Goal: Task Accomplishment & Management: Complete application form

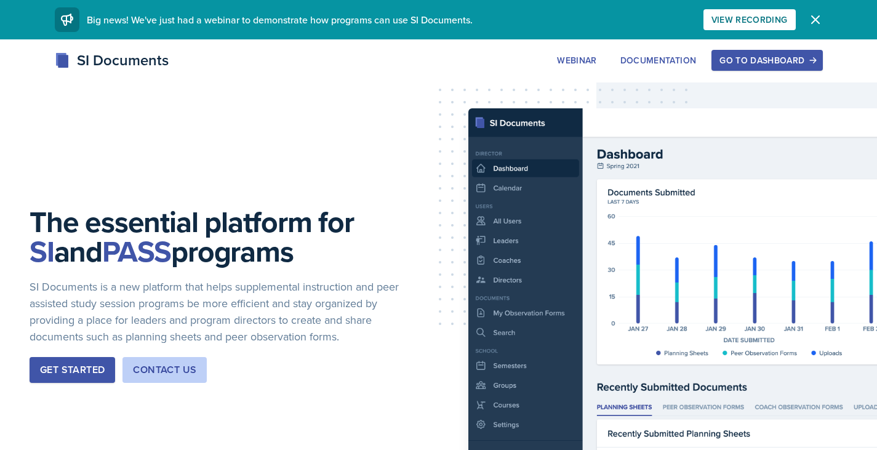
click at [772, 58] on div "Go to Dashboard" at bounding box center [766, 60] width 95 height 10
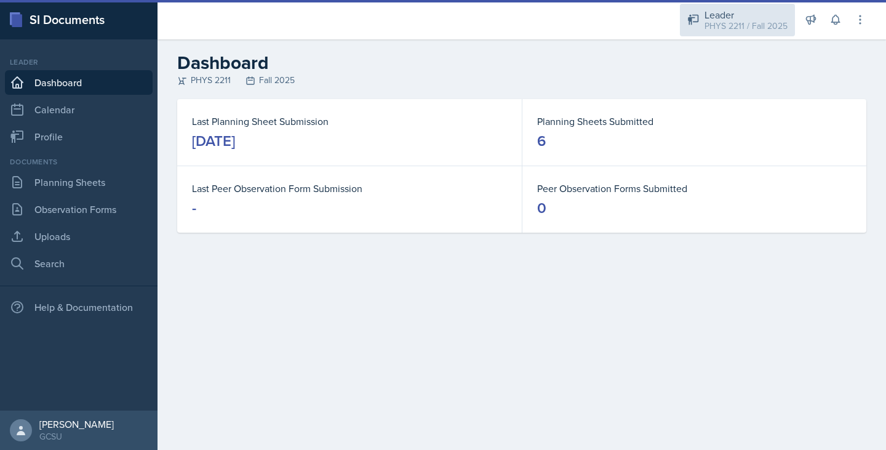
click at [741, 27] on div "PHYS 2211 / Fall 2025" at bounding box center [746, 26] width 83 height 13
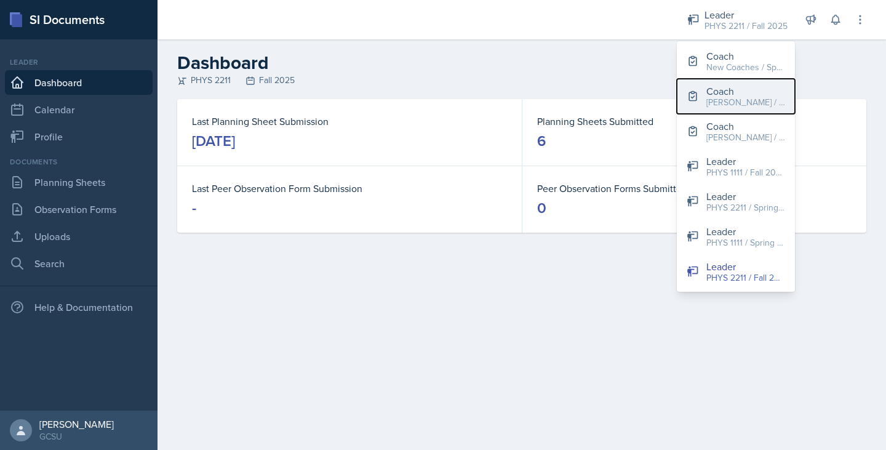
click at [722, 93] on div "Coach" at bounding box center [745, 91] width 79 height 15
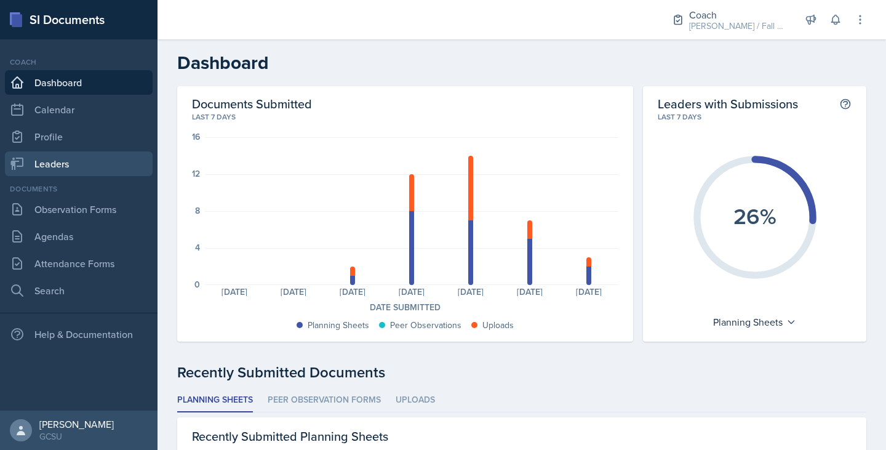
click at [109, 154] on link "Leaders" at bounding box center [79, 163] width 148 height 25
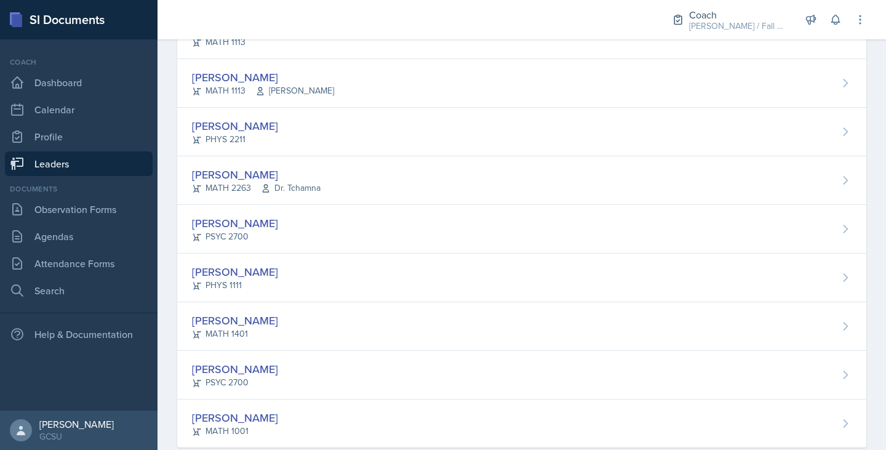
scroll to position [468, 0]
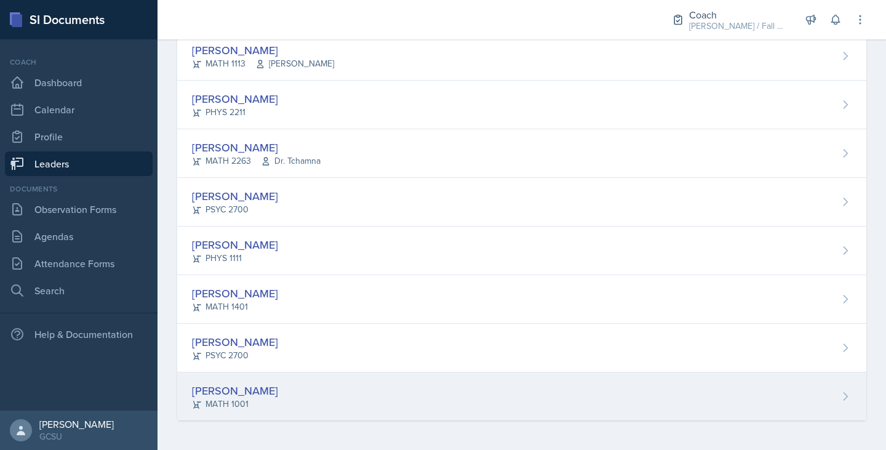
click at [284, 393] on div "Gianna Zoeller MATH 1001" at bounding box center [521, 396] width 689 height 48
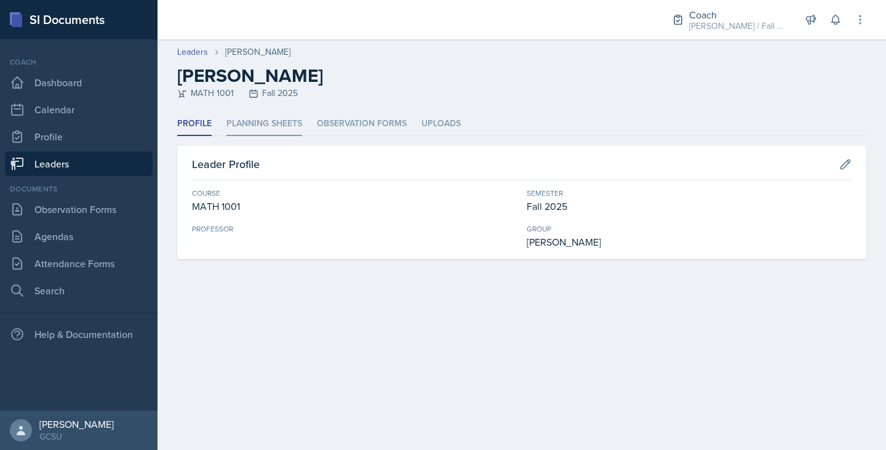
click at [250, 122] on li "Planning Sheets" at bounding box center [264, 124] width 76 height 24
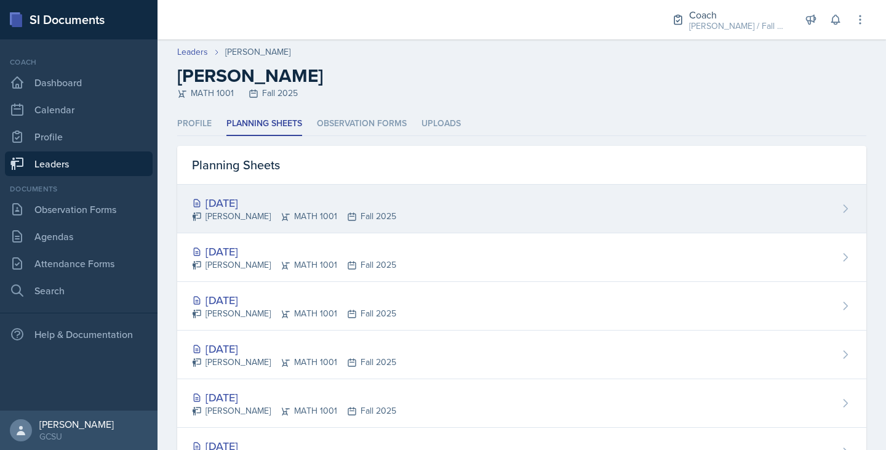
click at [252, 196] on div "[DATE]" at bounding box center [294, 202] width 204 height 17
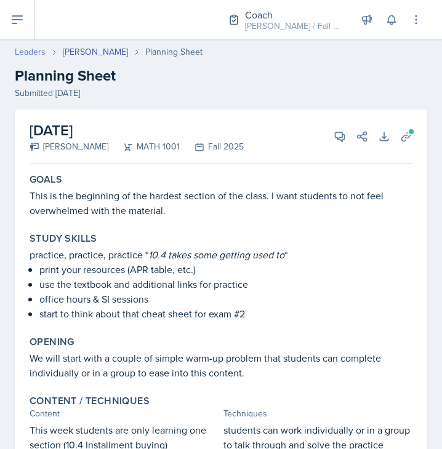
click at [41, 51] on link "Leaders" at bounding box center [30, 52] width 31 height 13
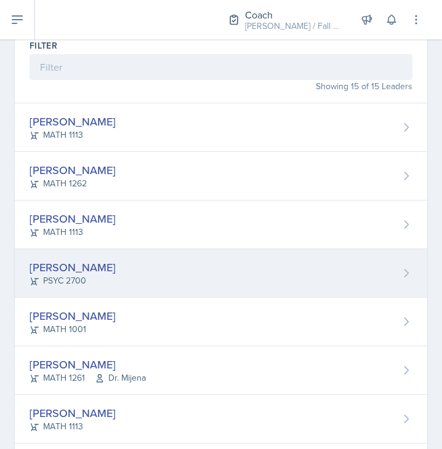
scroll to position [103, 0]
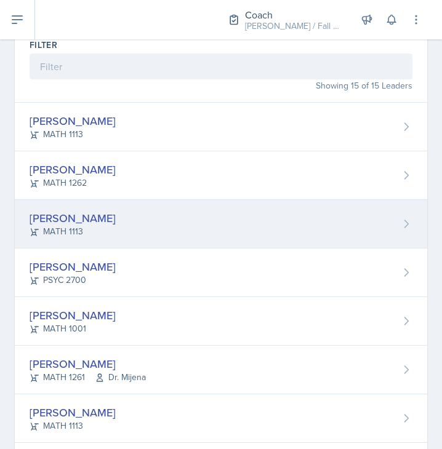
click at [76, 208] on div "Eni Bashua MATH 1113" at bounding box center [221, 224] width 412 height 49
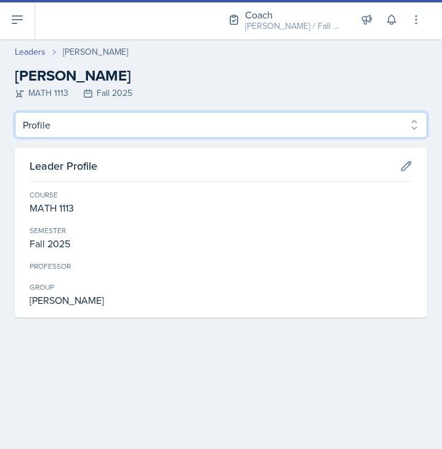
click at [110, 131] on select "Profile Planning Sheets Observation Forms Uploads" at bounding box center [221, 125] width 412 height 26
select select "Planning Sheets"
click at [15, 112] on select "Profile Planning Sheets Observation Forms Uploads" at bounding box center [221, 125] width 412 height 26
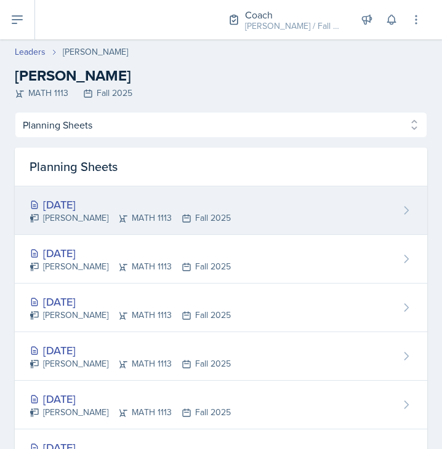
click at [160, 210] on div "[DATE]" at bounding box center [130, 204] width 201 height 17
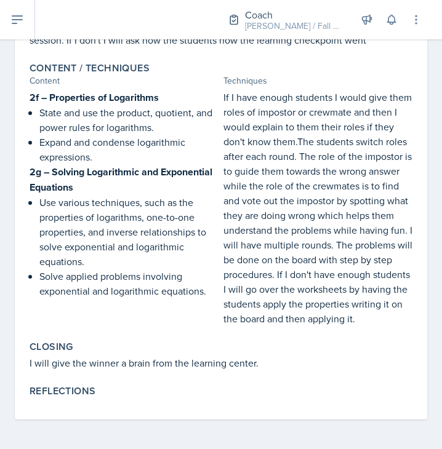
scroll to position [303, 0]
click at [418, 30] on button at bounding box center [416, 20] width 22 height 22
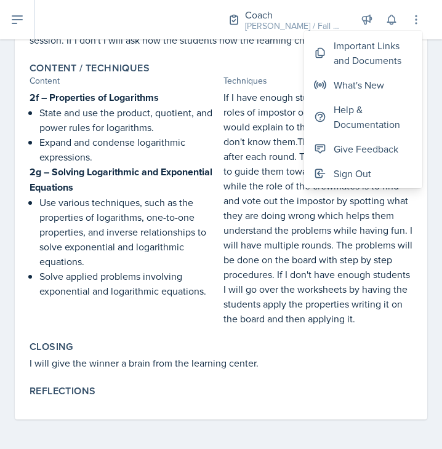
click at [351, 201] on p "If I have enough students I would give them roles of impostor or crewmate and t…" at bounding box center [317, 208] width 189 height 236
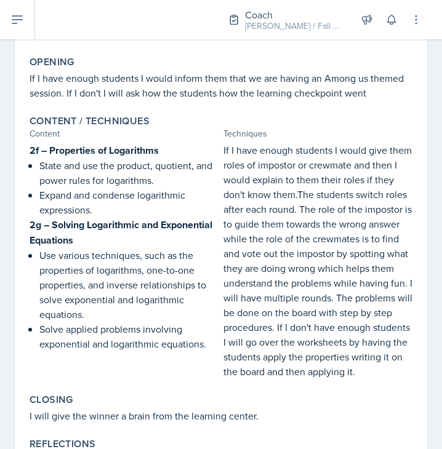
scroll to position [0, 0]
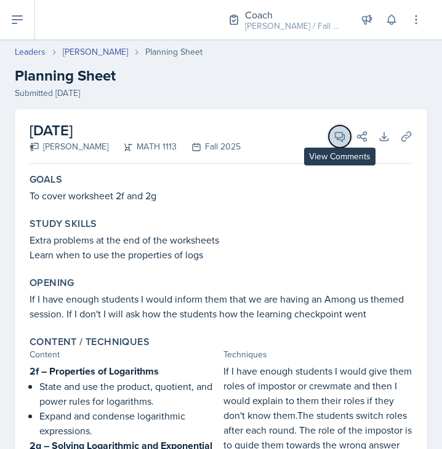
click at [334, 141] on icon at bounding box center [340, 136] width 12 height 12
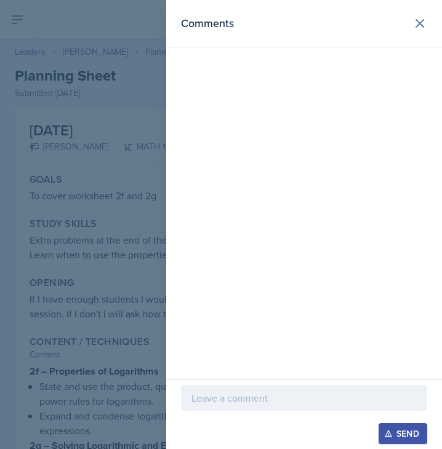
click at [252, 398] on p at bounding box center [303, 398] width 225 height 15
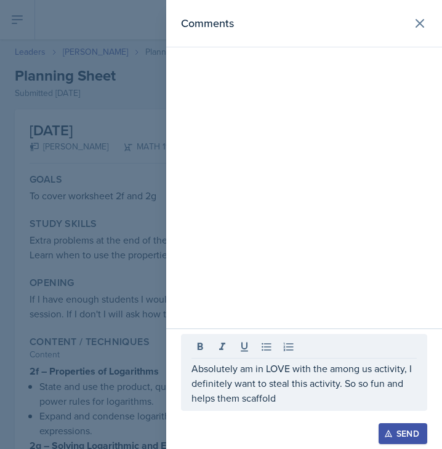
click at [392, 428] on button "Send" at bounding box center [402, 433] width 49 height 21
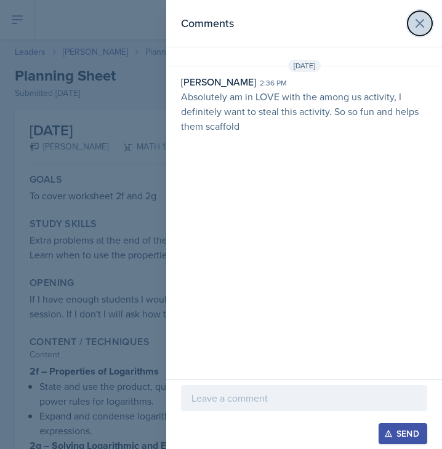
click at [418, 26] on icon at bounding box center [419, 23] width 15 height 15
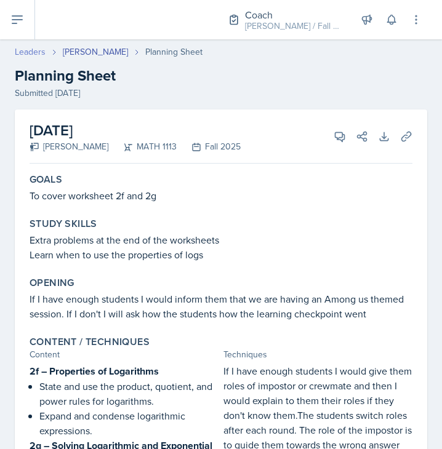
click at [42, 51] on link "Leaders" at bounding box center [30, 52] width 31 height 13
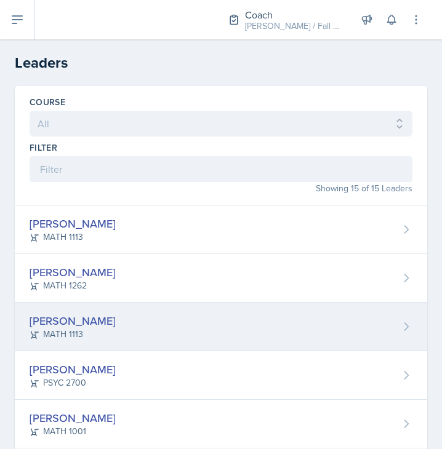
click at [89, 333] on div "Eni Bashua MATH 1113" at bounding box center [221, 327] width 412 height 49
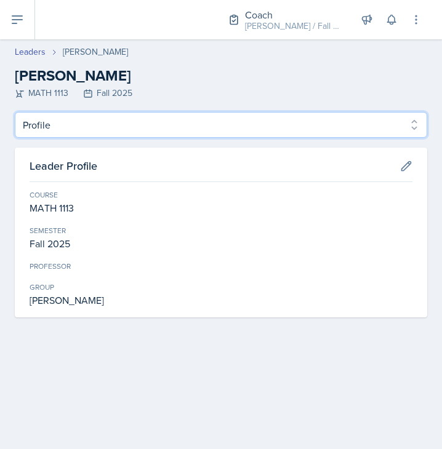
drag, startPoint x: 191, startPoint y: 122, endPoint x: 150, endPoint y: 163, distance: 58.7
click at [150, 163] on div "Profile Planning Sheets Observation Forms Uploads Profile Planning Sheets Obser…" at bounding box center [221, 215] width 412 height 206
select select "Planning Sheets"
click at [15, 112] on select "Profile Planning Sheets Observation Forms Uploads" at bounding box center [221, 125] width 412 height 26
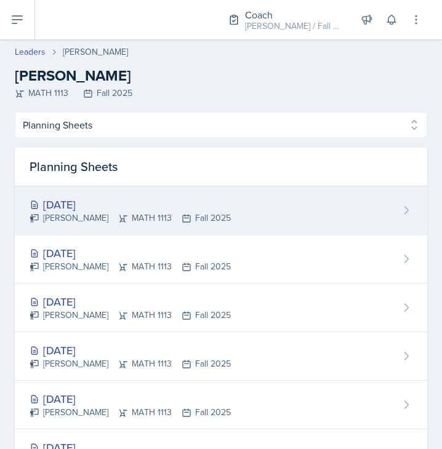
click at [193, 204] on div "[DATE]" at bounding box center [130, 204] width 201 height 17
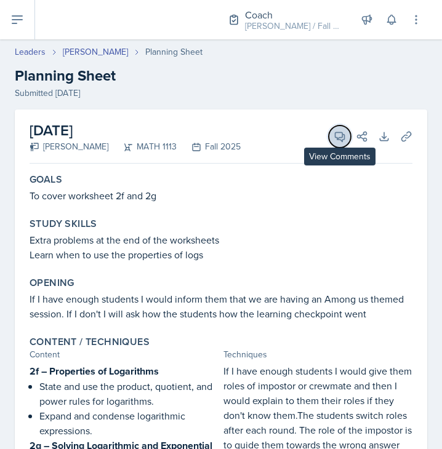
click at [335, 139] on icon at bounding box center [339, 136] width 9 height 9
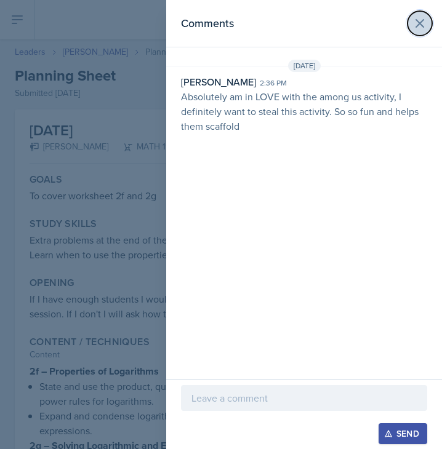
click at [418, 30] on icon at bounding box center [419, 23] width 15 height 15
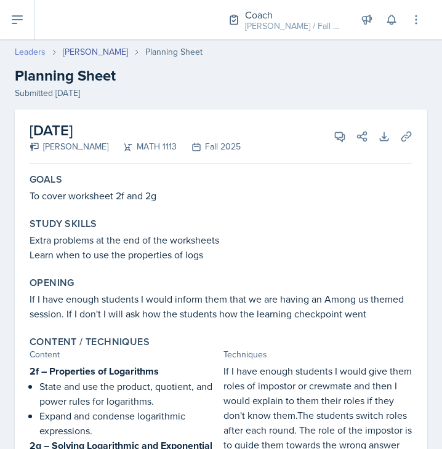
click at [26, 47] on link "Leaders" at bounding box center [30, 52] width 31 height 13
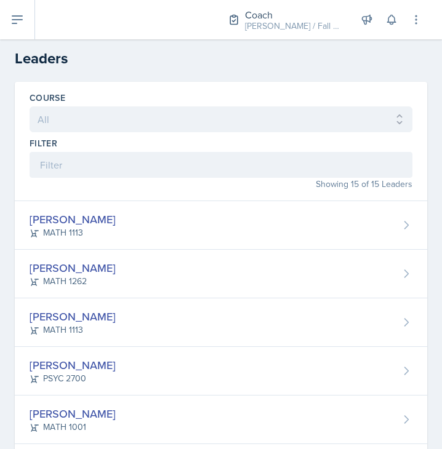
scroll to position [5, 0]
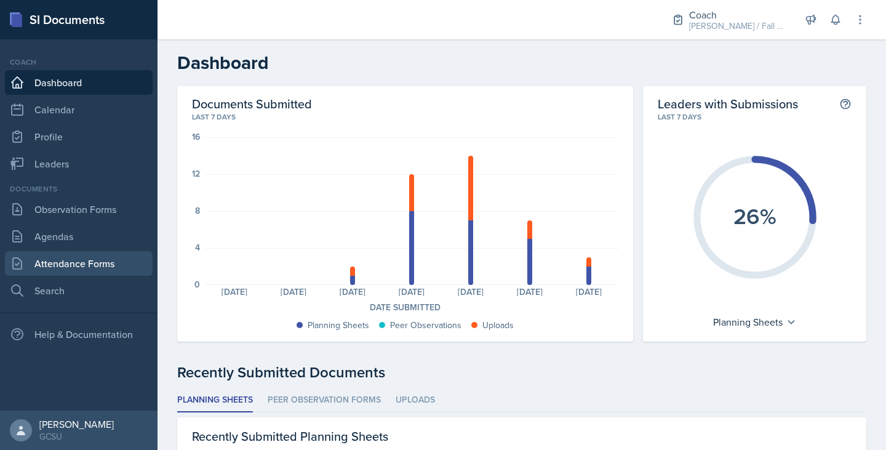
click at [82, 255] on link "Attendance Forms" at bounding box center [79, 263] width 148 height 25
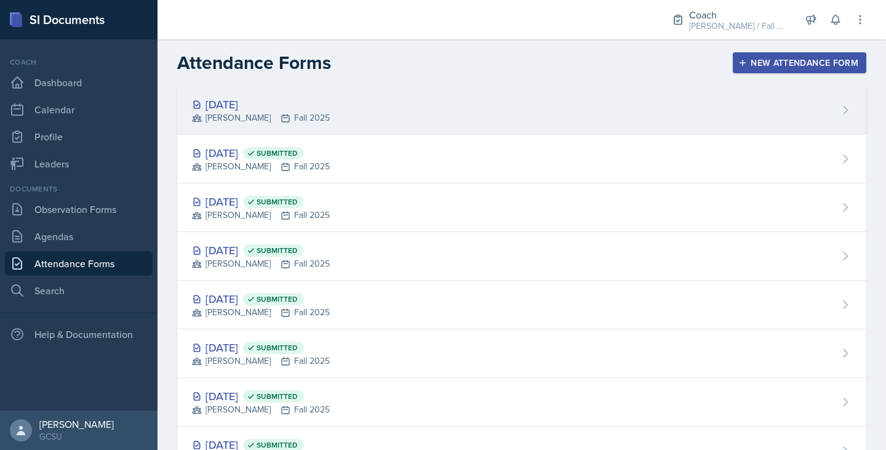
click at [283, 89] on div "[DATE] [PERSON_NAME] Fall 2025" at bounding box center [521, 110] width 689 height 49
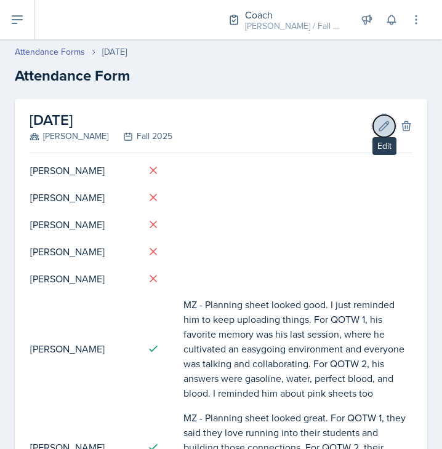
click at [378, 120] on icon at bounding box center [384, 126] width 12 height 12
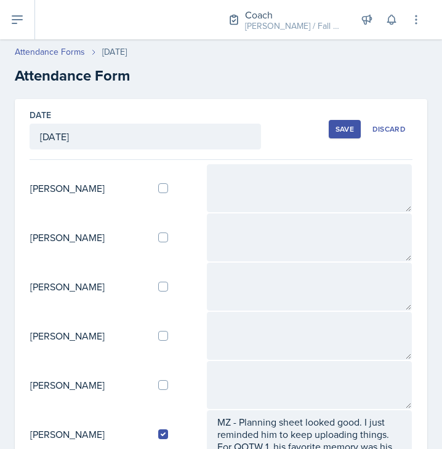
scroll to position [492, 0]
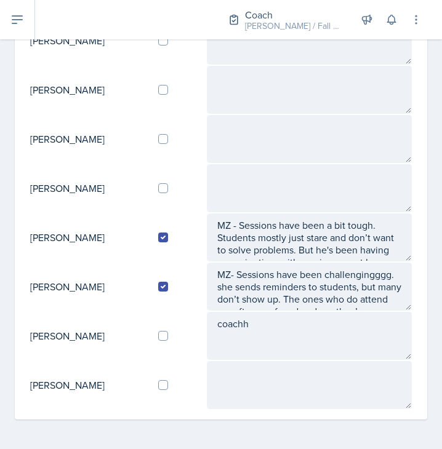
click at [176, 383] on div at bounding box center [177, 385] width 38 height 10
click at [167, 382] on input "checkbox" at bounding box center [163, 385] width 10 height 10
checkbox input "true"
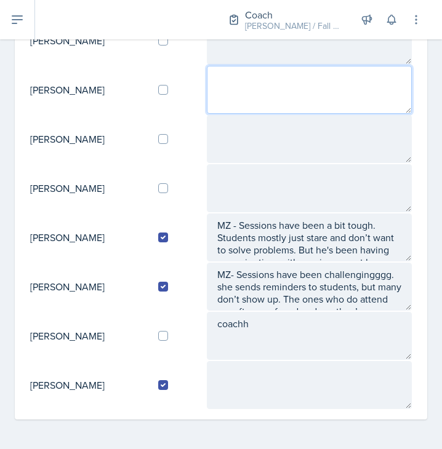
click at [251, 95] on textarea at bounding box center [309, 90] width 205 height 48
type textarea "o"
type textarea "coach"
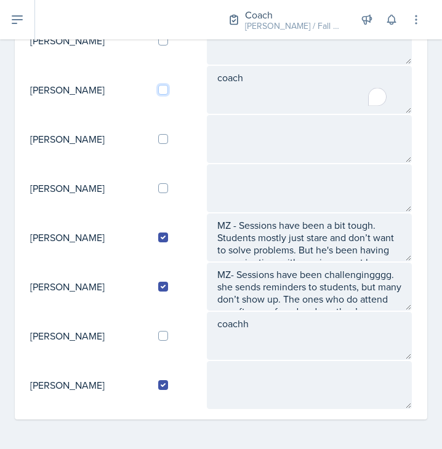
click at [167, 94] on input "checkbox" at bounding box center [163, 90] width 10 height 10
checkbox input "true"
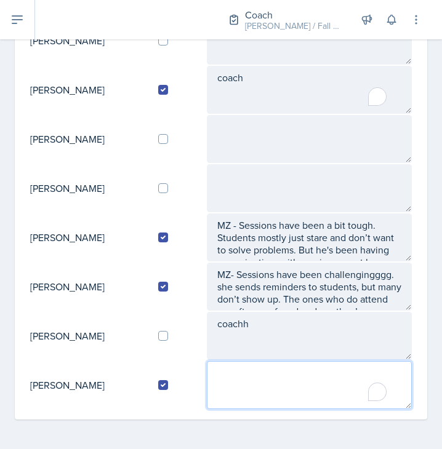
click at [242, 384] on textarea "To enrich screen reader interactions, please activate Accessibility in Grammarl…" at bounding box center [309, 385] width 205 height 48
type textarea "9"
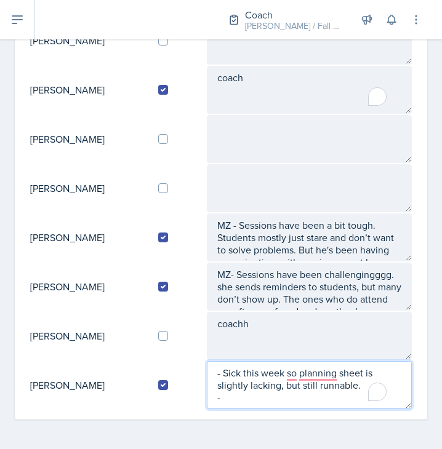
click at [248, 398] on textarea "- Sick this week so planning sheet is slightly lacking, but still runnable. -" at bounding box center [309, 385] width 205 height 48
click at [254, 404] on textarea "- Sick this week so planning sheet is slightly lacking, but still runnable. -" at bounding box center [309, 385] width 205 height 48
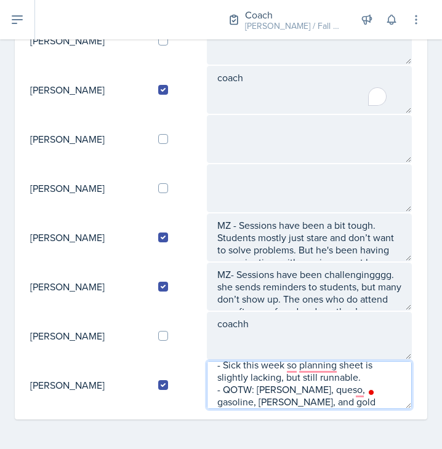
type textarea "- Sick this week so planning sheet is slightly lacking, but still runnable. - Q…"
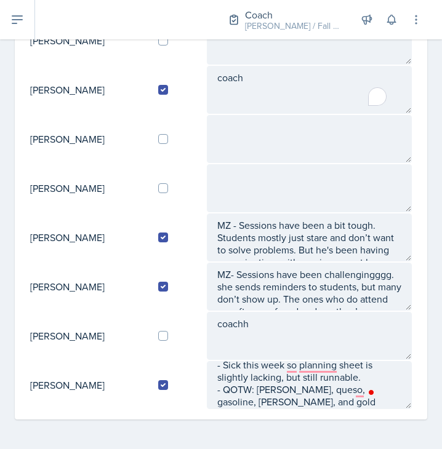
click at [79, 303] on td "[PERSON_NAME]" at bounding box center [89, 286] width 119 height 49
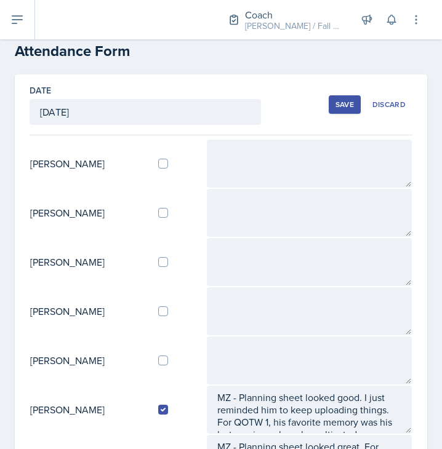
scroll to position [0, 0]
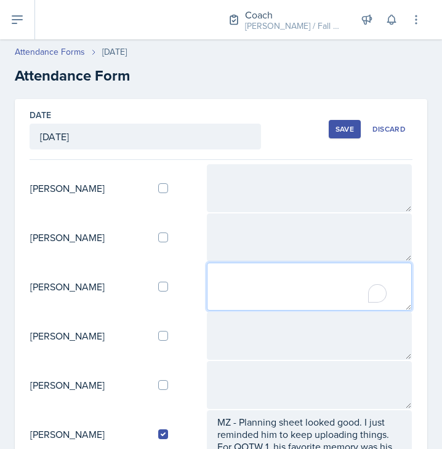
click at [257, 291] on textarea "To enrich screen reader interactions, please activate Accessibility in Grammarl…" at bounding box center [309, 287] width 205 height 48
click at [264, 308] on textarea "IM - Had 5 students [DATE] -" at bounding box center [309, 287] width 205 height 48
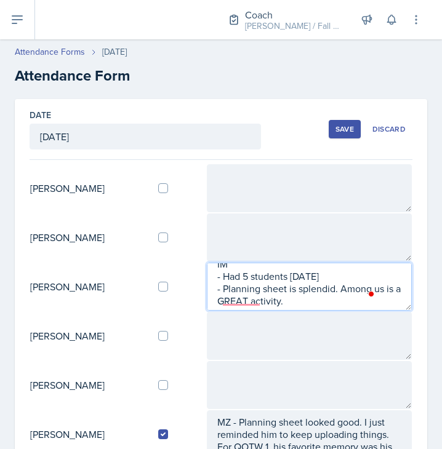
scroll to position [37, 0]
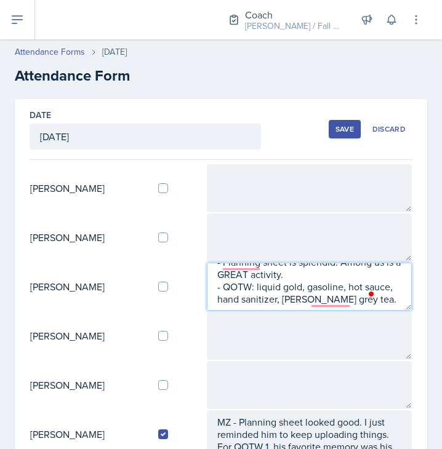
type textarea "IM - Had 5 students [DATE] - Planning sheet is splendid. Among us is a GREAT ac…"
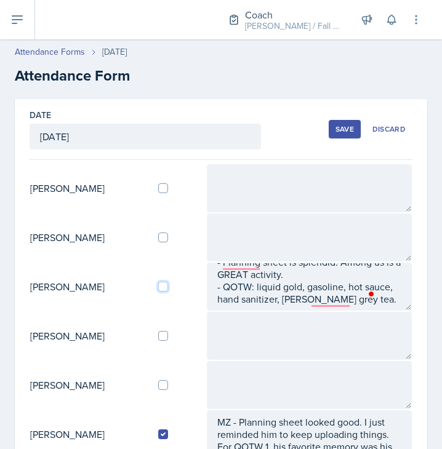
click at [167, 289] on input "checkbox" at bounding box center [163, 287] width 10 height 10
checkbox input "true"
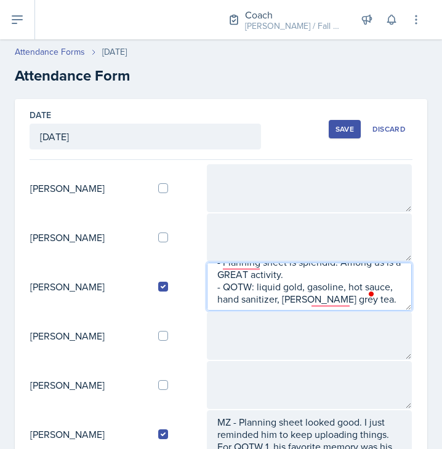
click at [372, 305] on textarea "IM - Had 5 students [DATE] - Planning sheet is splendid. Among us is a GREAT ac…" at bounding box center [309, 287] width 205 height 48
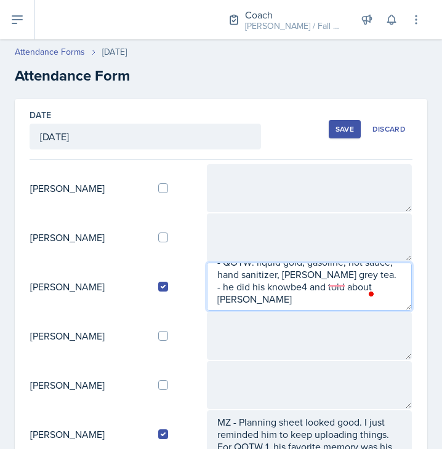
scroll to position [62, 0]
type textarea "IM - Had 5 students [DATE] - Planning sheet is splendid. Among us is a GREAT ac…"
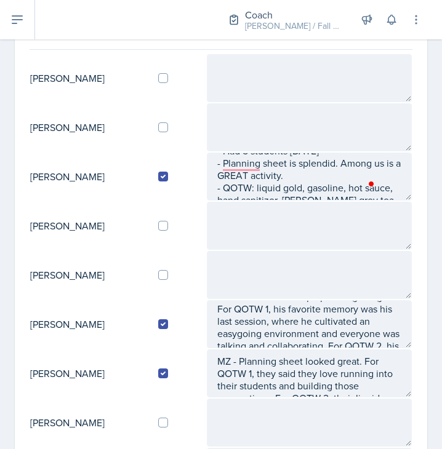
scroll to position [0, 0]
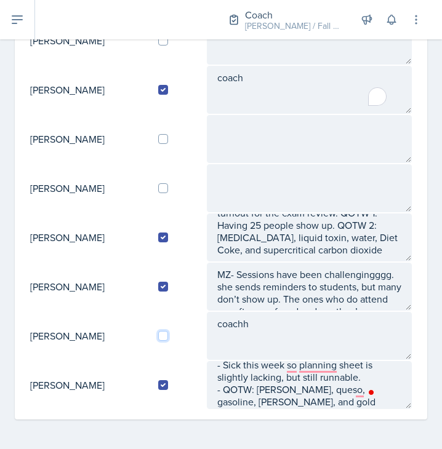
click at [167, 337] on input "checkbox" at bounding box center [163, 336] width 10 height 10
checkbox input "true"
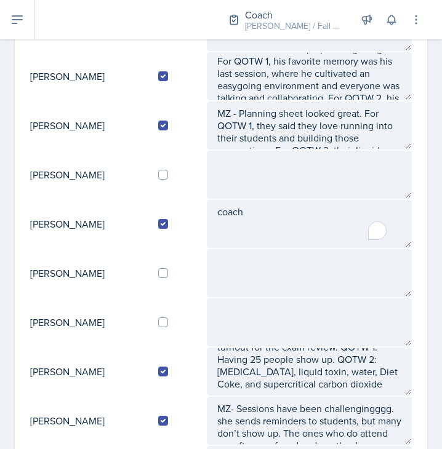
scroll to position [359, 0]
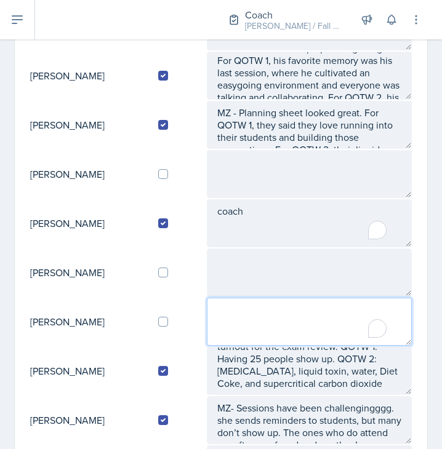
click at [254, 310] on textarea "To enrich screen reader interactions, please activate Accessibility in Grammarl…" at bounding box center [309, 322] width 205 height 48
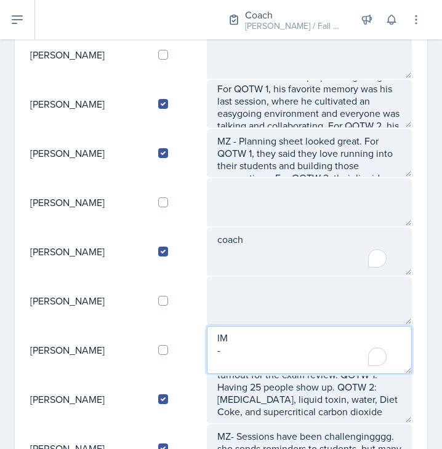
type textarea "IM -"
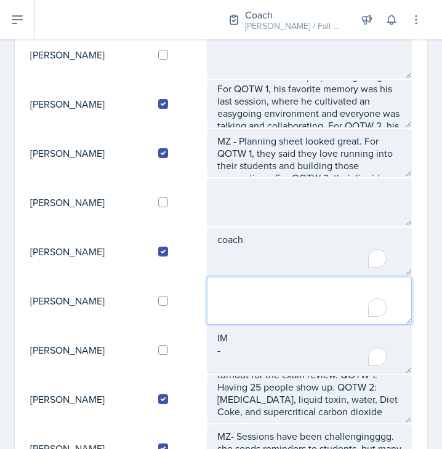
click at [236, 294] on textarea "To enrich screen reader interactions, please activate Accessibility in Grammarl…" at bounding box center [309, 301] width 205 height 48
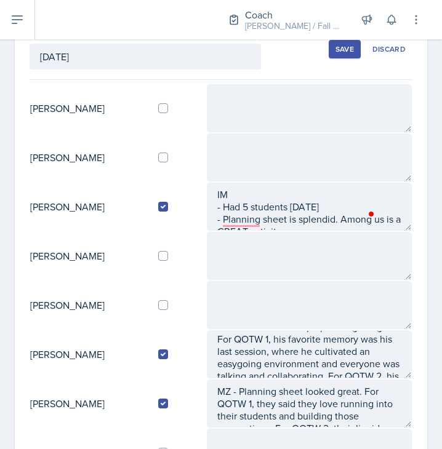
scroll to position [0, 0]
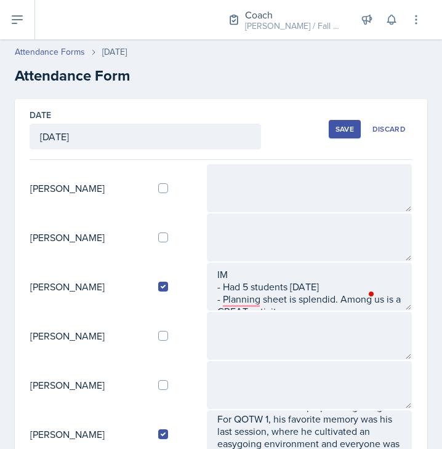
type textarea "IM"
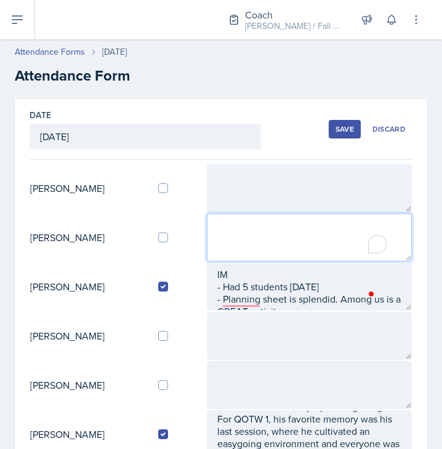
click at [236, 249] on textarea "To enrich screen reader interactions, please activate Accessibility in Grammarl…" at bounding box center [309, 238] width 205 height 48
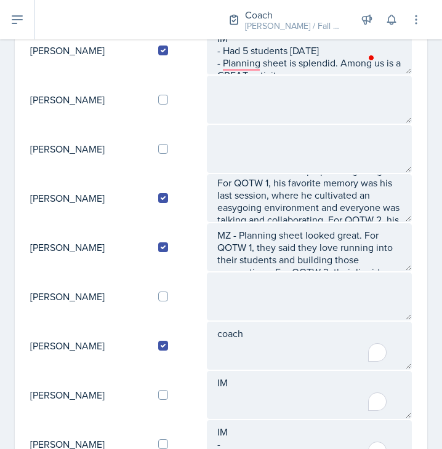
scroll to position [231, 0]
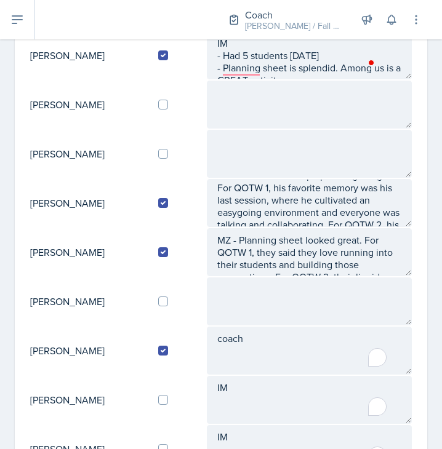
type textarea "IM -"
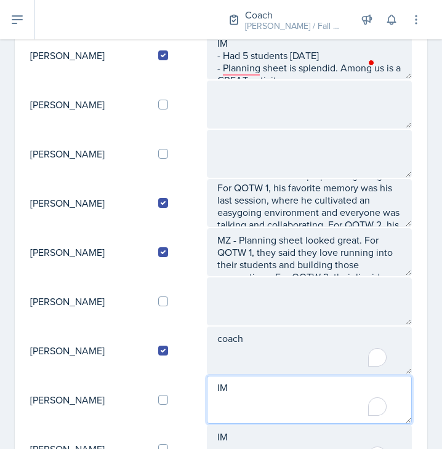
click at [244, 405] on textarea "IM" at bounding box center [309, 400] width 205 height 48
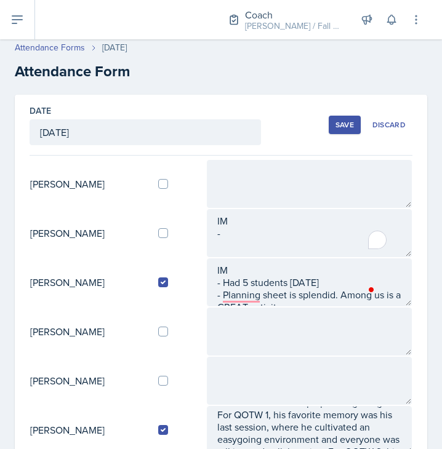
scroll to position [4, 0]
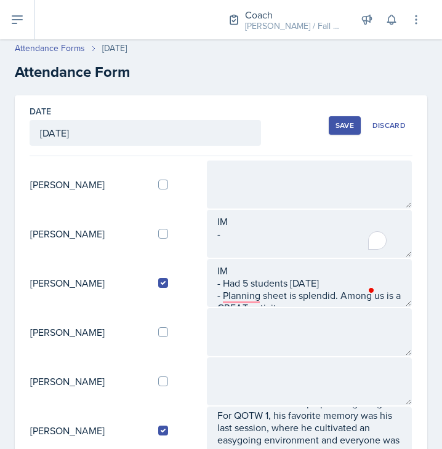
type textarea "IM - At most one person at his sessions -"
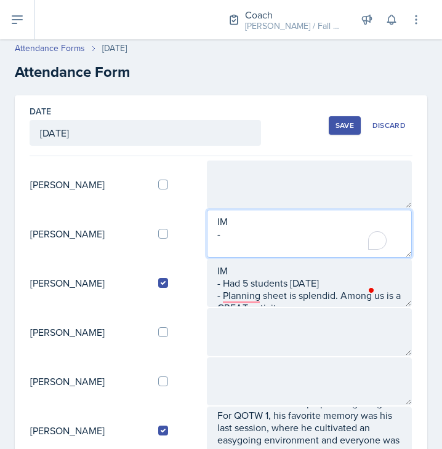
click at [251, 241] on textarea "IM -" at bounding box center [309, 234] width 205 height 48
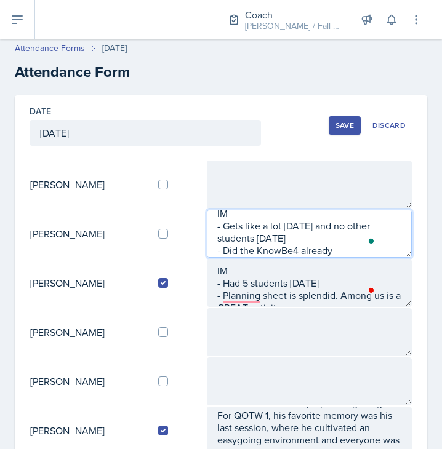
scroll to position [20, 0]
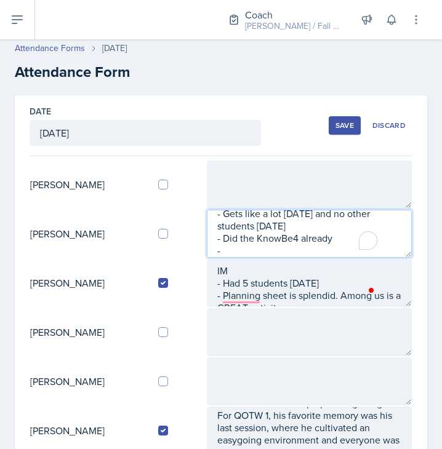
type textarea "IM - Gets like a lot [DATE] and no other students [DATE] - Did the KnowBe4 alre…"
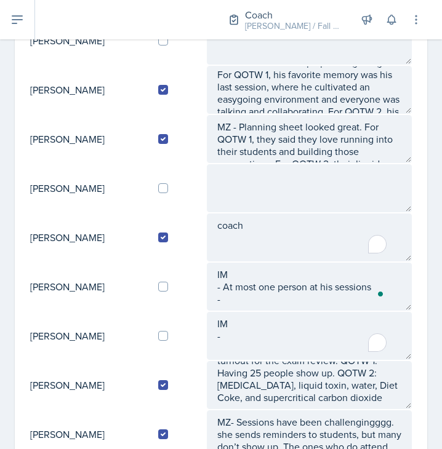
scroll to position [350, 0]
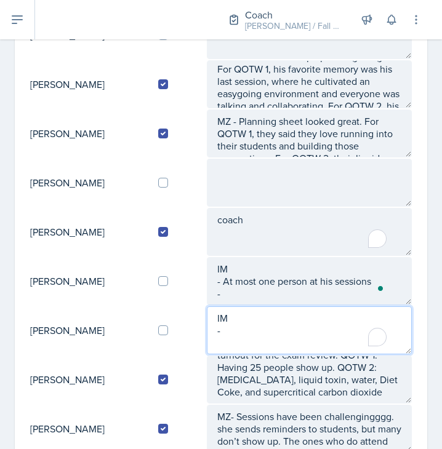
click at [292, 320] on textarea "IM -" at bounding box center [309, 330] width 205 height 48
click at [289, 332] on textarea "IM -" at bounding box center [309, 330] width 205 height 48
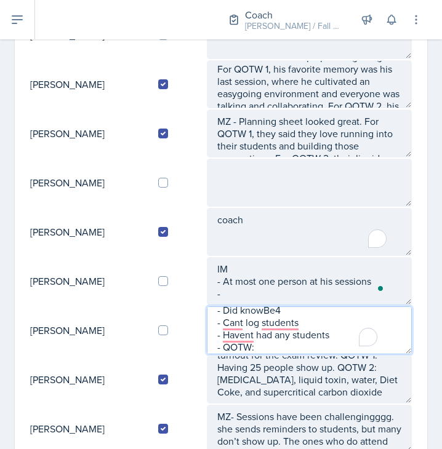
click at [268, 346] on textarea "IM - Did knowBe4 - Cant log students - Havent had any students - QOTW:" at bounding box center [309, 330] width 205 height 48
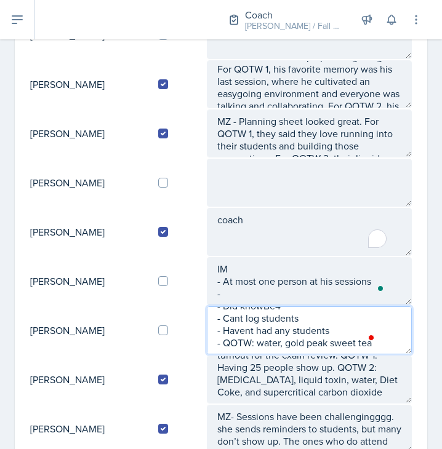
scroll to position [25, 0]
type textarea "IM - Did knowBe4 - Cant log students - Havent had any students - QOTW: water, g…"
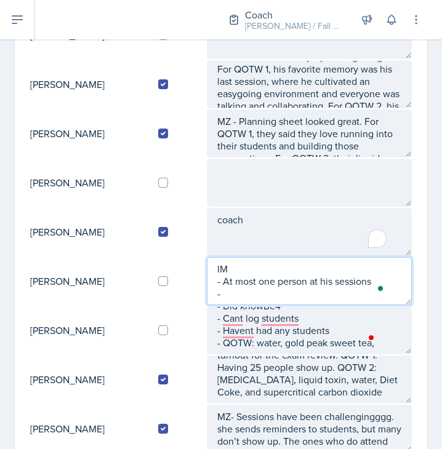
click at [264, 298] on textarea "IM - At most one person at his sessions -" at bounding box center [309, 281] width 205 height 48
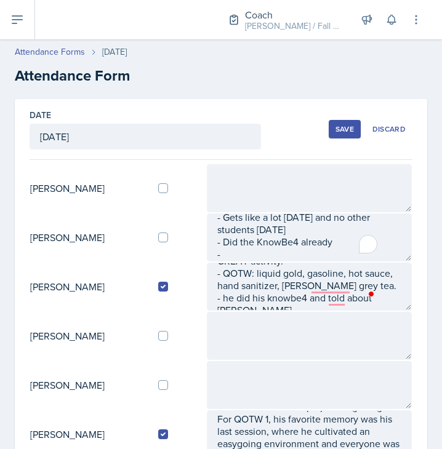
scroll to position [50, 0]
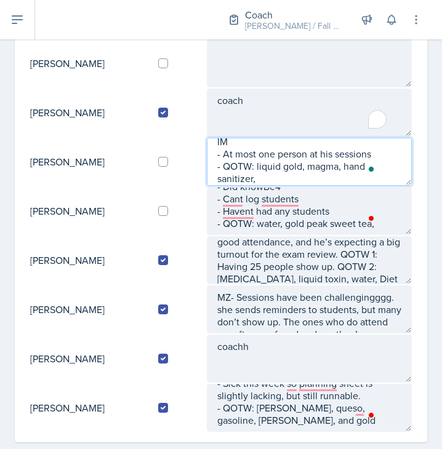
click at [293, 180] on textarea "IM - At most one person at his sessions - QOTW: liquid gold, magma, hand saniti…" at bounding box center [309, 162] width 205 height 48
click at [308, 179] on textarea "IM - At most one person at his sessions - QOTW: liquid gold, magma, hand saniti…" at bounding box center [309, 162] width 205 height 48
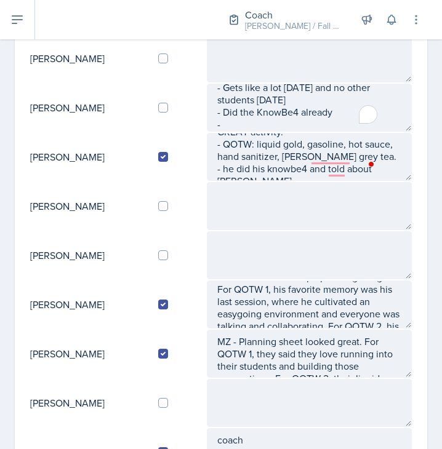
scroll to position [129, 0]
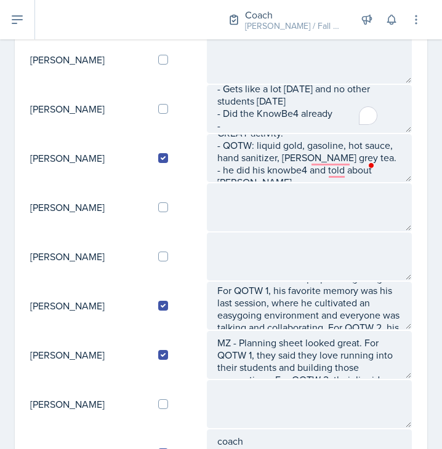
type textarea "IM - At most one person at his sessions - QOTW: liquid gold, magma, hand saniti…"
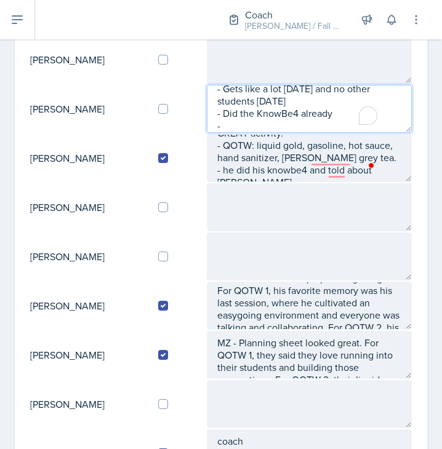
click at [308, 128] on textarea "IM - Gets like a lot [DATE] and no other students [DATE] - Did the KnowBe4 alre…" at bounding box center [309, 109] width 205 height 48
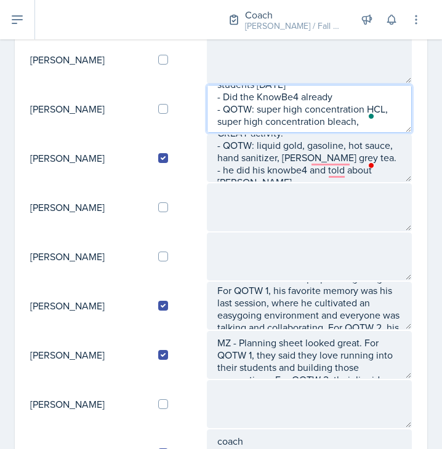
scroll to position [45, 0]
click at [290, 128] on textarea "IM - Gets like a lot [DATE] and no other students [DATE] - Did the KnowBe4 alre…" at bounding box center [309, 109] width 205 height 48
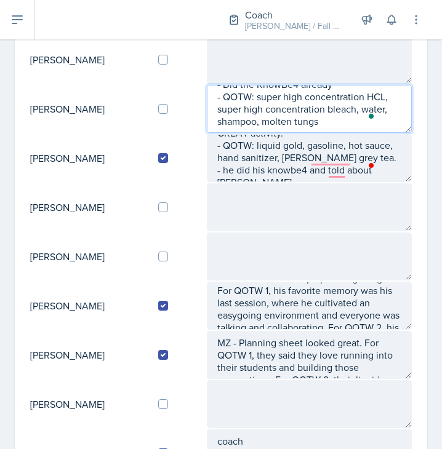
scroll to position [57, 0]
type textarea "IM - Gets like a lot [DATE] and no other students [DATE] - Did the KnowBe4 alre…"
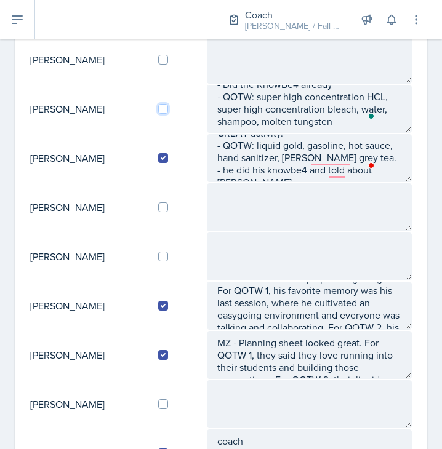
click at [167, 110] on input "checkbox" at bounding box center [163, 109] width 10 height 10
checkbox input "true"
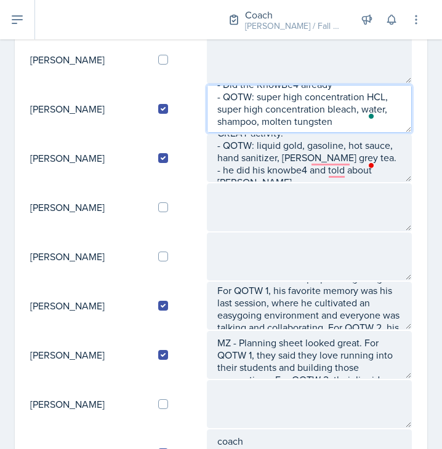
click at [281, 124] on textarea "IM - Gets like a lot [DATE] and no other students [DATE] - Did the KnowBe4 alre…" at bounding box center [309, 109] width 205 height 48
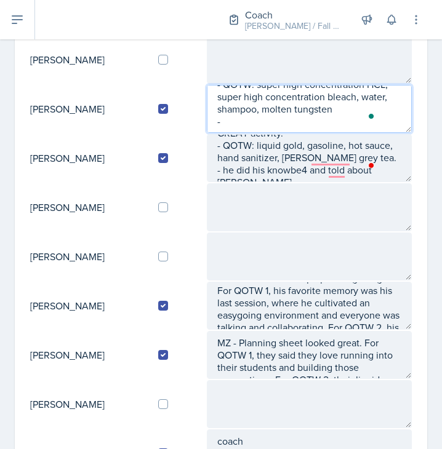
type textarea "IM - Gets like a lot [DATE] and no other students [DATE] - Did the KnowBe4 alre…"
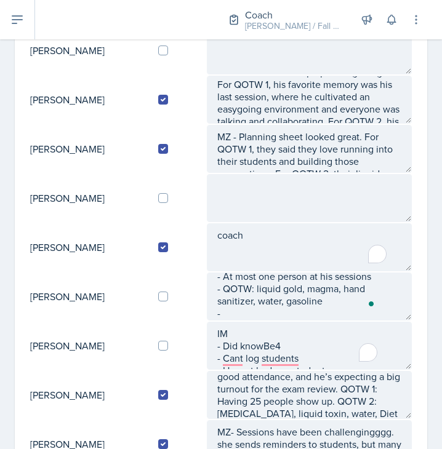
scroll to position [335, 0]
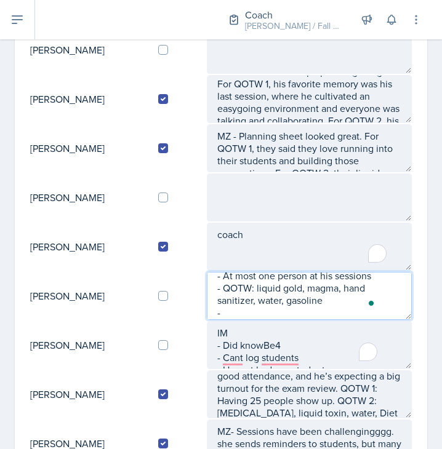
click at [279, 309] on textarea "IM - At most one person at his sessions - QOTW: liquid gold, magma, hand saniti…" at bounding box center [309, 296] width 205 height 48
type textarea "IM - At most one person at his sessions - QOTW: liquid gold, magma, hand saniti…"
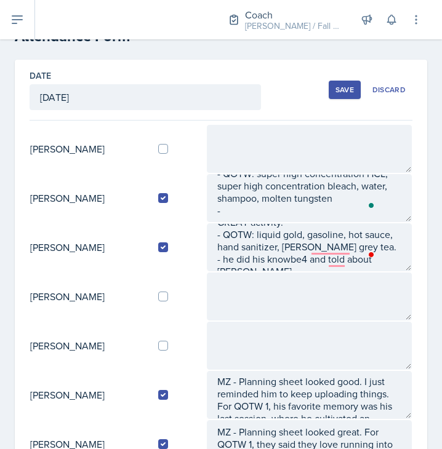
scroll to position [15, 0]
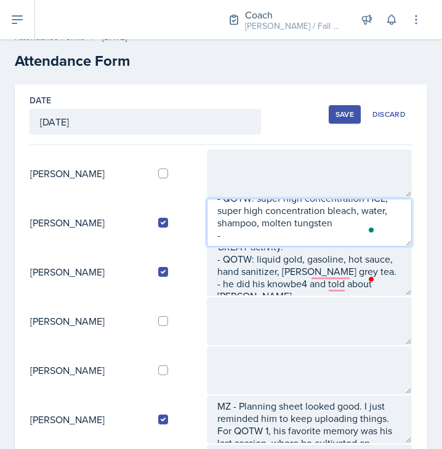
click at [351, 237] on textarea "IM - Gets like a lot [DATE] and no other students [DATE] - Did the KnowBe4 alre…" at bounding box center [309, 223] width 205 height 48
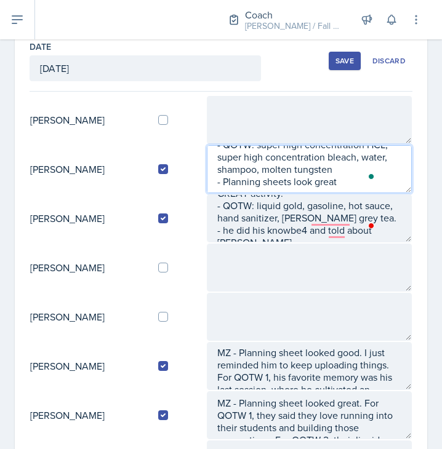
scroll to position [32, 0]
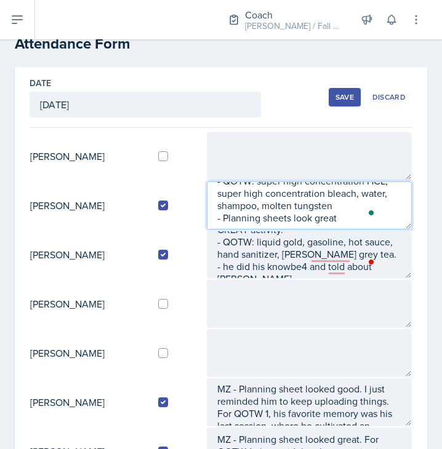
type textarea "IM - Gets like a lot [DATE] and no other students [DATE] - Did the KnowBe4 alre…"
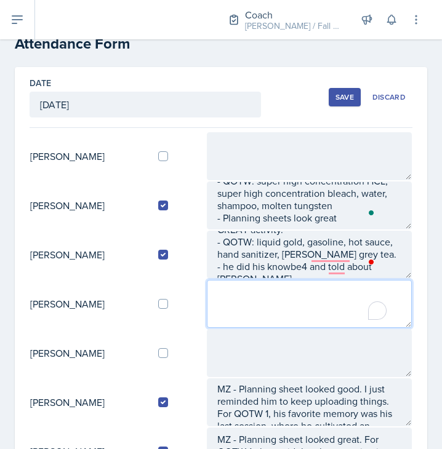
click at [263, 286] on textarea "To enrich screen reader interactions, please activate Accessibility in Grammarl…" at bounding box center [309, 304] width 205 height 48
click at [252, 300] on textarea "IM -" at bounding box center [309, 304] width 205 height 48
click at [250, 310] on textarea "IM -" at bounding box center [309, 304] width 205 height 48
click at [230, 320] on textarea "IM - Still no attendance - Has done knowbe4 -" at bounding box center [309, 304] width 205 height 48
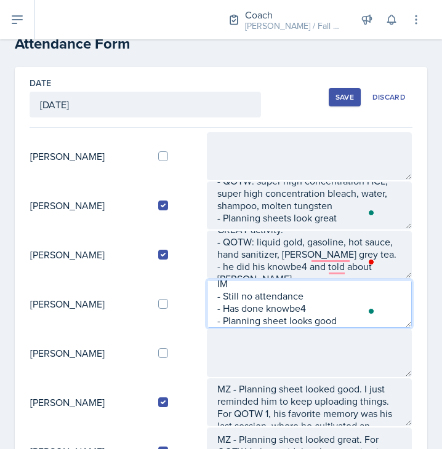
scroll to position [20, 0]
click at [258, 322] on textarea "IM - Still no attendance - Has done knowbe4 - Planning sheet looks good -" at bounding box center [309, 304] width 205 height 48
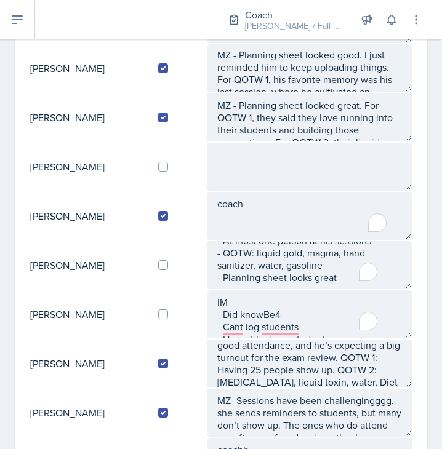
scroll to position [492, 0]
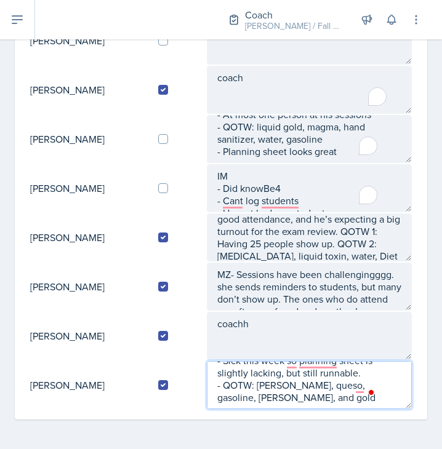
click at [333, 394] on textarea "- Sick this week so planning sheet is slightly lacking, but still runnable. - Q…" at bounding box center [309, 385] width 205 height 48
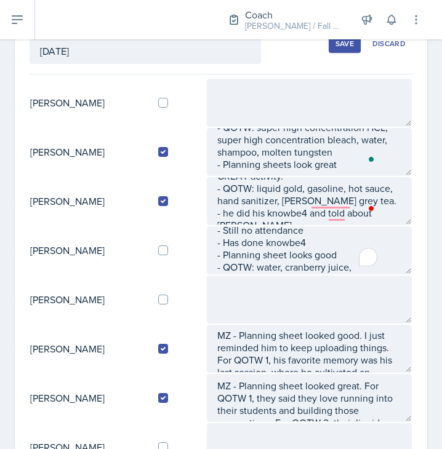
scroll to position [101, 0]
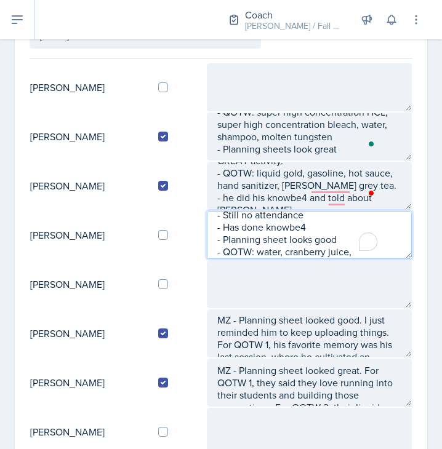
click at [361, 254] on textarea "IM - Still no attendance - Has done knowbe4 - Planning sheet looks good - QOTW:…" at bounding box center [309, 235] width 205 height 48
type textarea "IM - Still no attendance - Has done knowbe4 - Planning sheet looks good - QOTW:…"
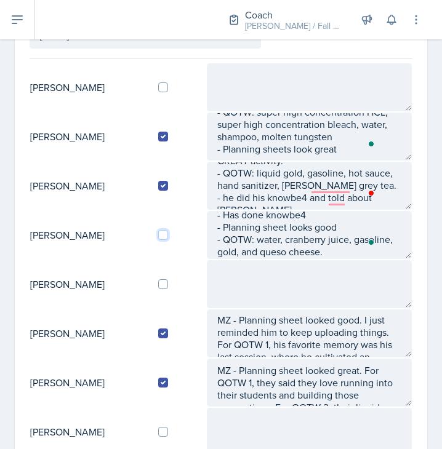
click at [168, 237] on input "checkbox" at bounding box center [163, 235] width 10 height 10
checkbox input "true"
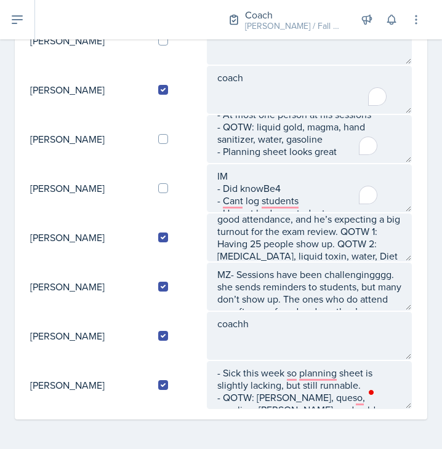
scroll to position [492, 0]
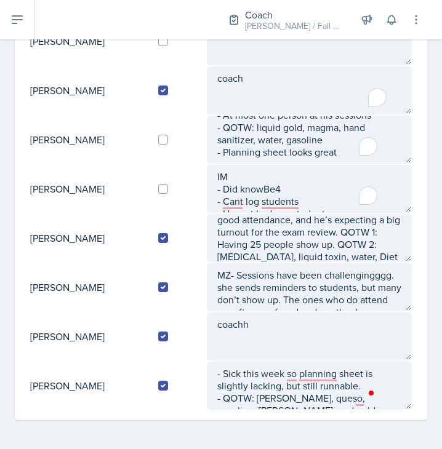
click at [172, 146] on td at bounding box center [177, 139] width 58 height 49
click at [168, 138] on input "checkbox" at bounding box center [163, 140] width 10 height 10
checkbox input "true"
click at [168, 193] on input "checkbox" at bounding box center [163, 189] width 10 height 10
checkbox input "true"
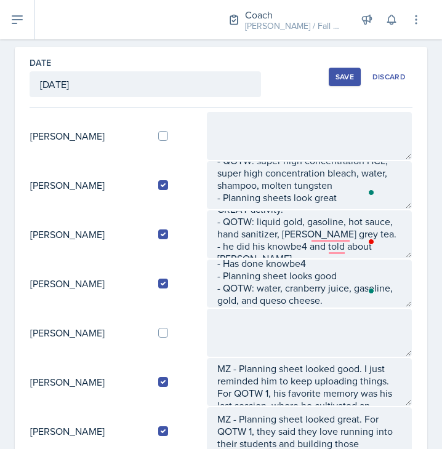
scroll to position [52, 0]
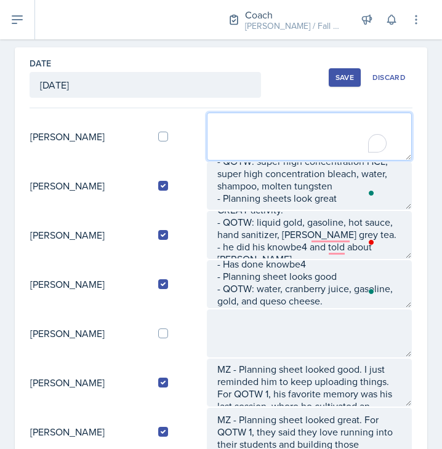
click at [230, 158] on textarea "To enrich screen reader interactions, please activate Accessibility in Grammarl…" at bounding box center [309, 137] width 205 height 48
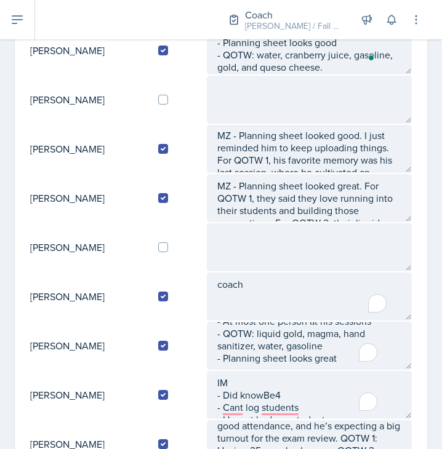
scroll to position [288, 0]
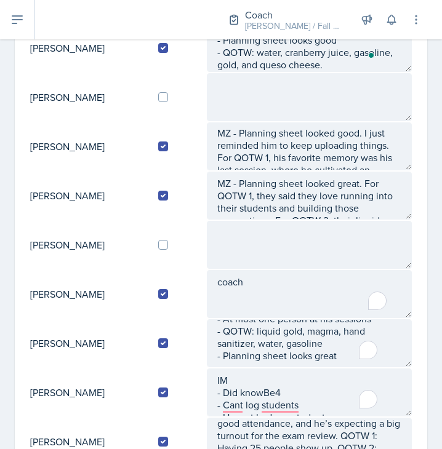
type textarea "IM -"
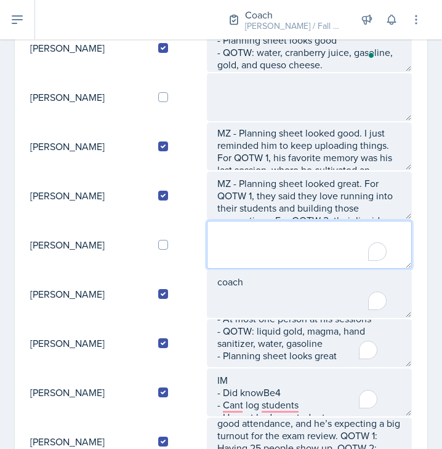
click at [247, 245] on textarea "To enrich screen reader interactions, please activate Accessibility in Grammarl…" at bounding box center [309, 245] width 205 height 48
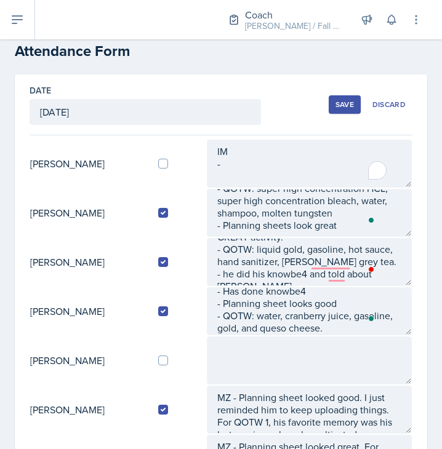
scroll to position [0, 0]
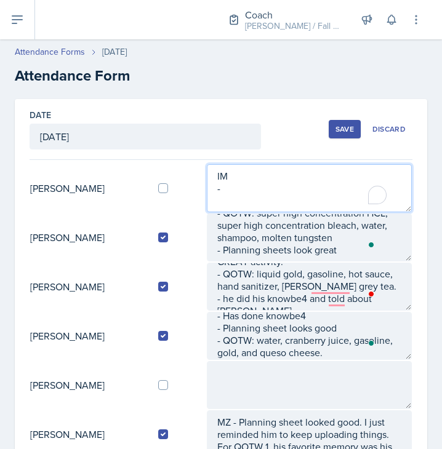
click at [268, 193] on textarea "IM -" at bounding box center [309, 188] width 205 height 48
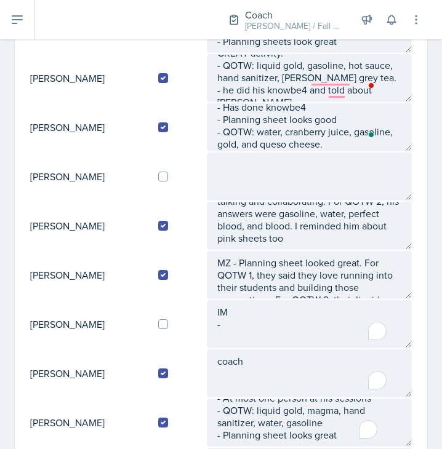
scroll to position [209, 0]
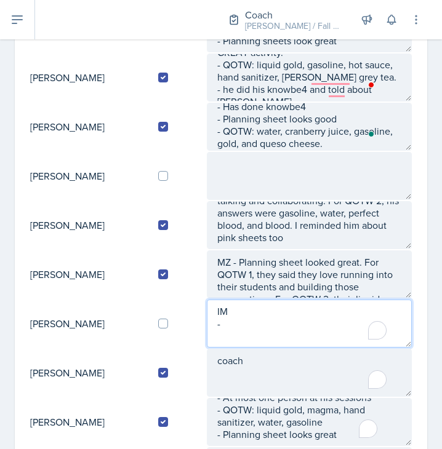
click at [232, 322] on textarea "IM -" at bounding box center [309, 324] width 205 height 48
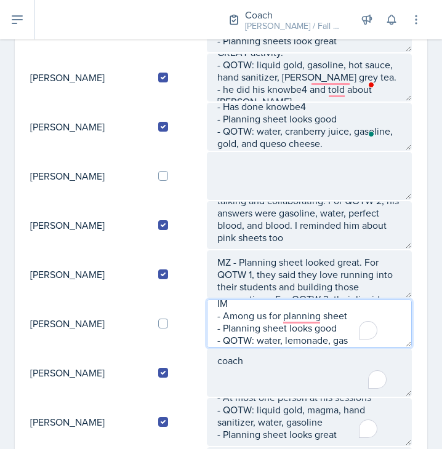
scroll to position [0, 0]
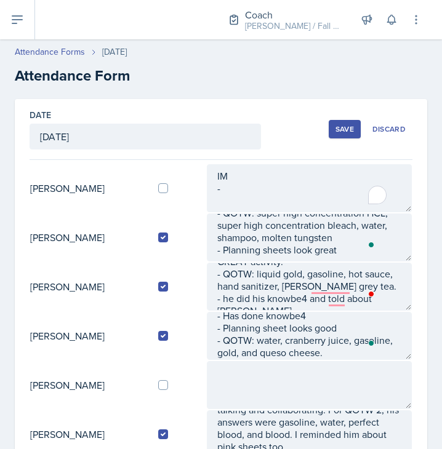
type textarea "IM - Among us for planning sheet - Planning sheet looks good - QOTW: water, lem…"
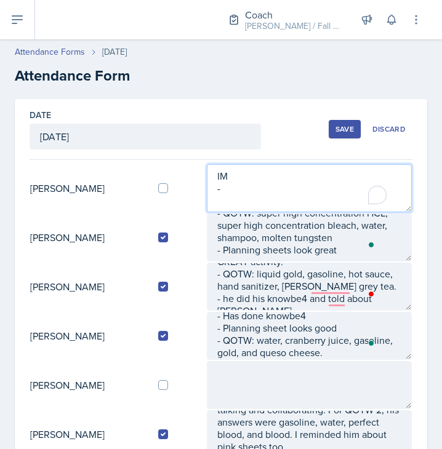
click at [266, 195] on textarea "IM -" at bounding box center [309, 188] width 205 height 48
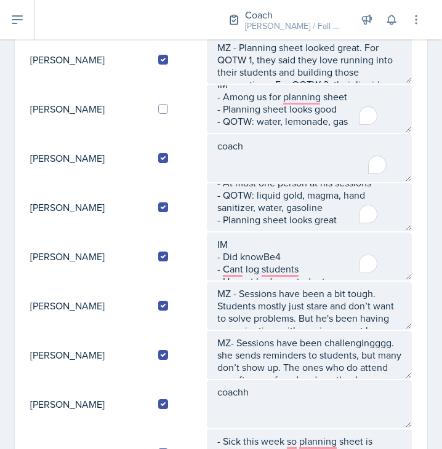
scroll to position [426, 0]
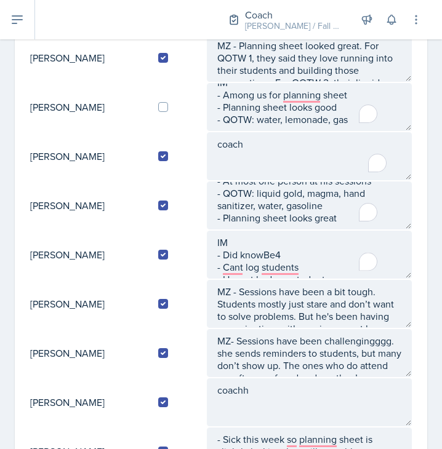
type textarea "IM - QOTW: water, cinnamon coffee [PERSON_NAME], gasoline, coffee, diet [PERSON…"
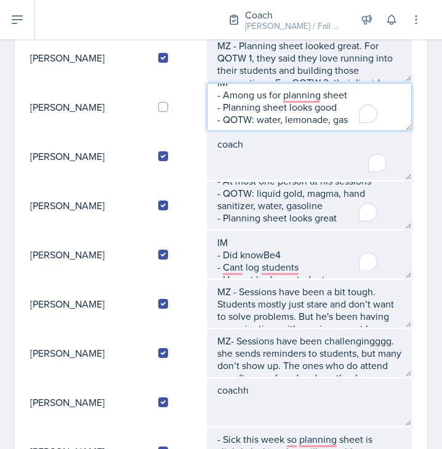
click at [352, 127] on textarea "IM - Among us for planning sheet - Planning sheet looks good - QOTW: water, lem…" at bounding box center [309, 107] width 205 height 48
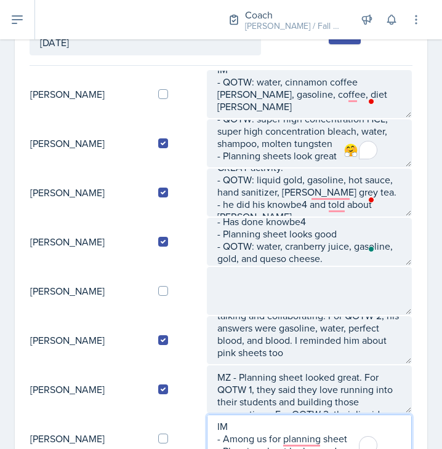
scroll to position [37, 0]
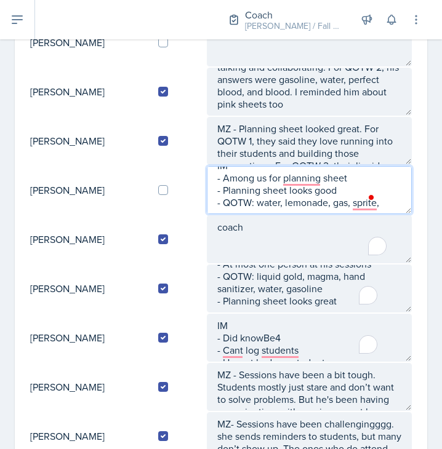
click at [285, 207] on textarea "IM - Among us for planning sheet - Planning sheet looks good - QOTW: water, lem…" at bounding box center [309, 190] width 205 height 48
click at [386, 207] on textarea "IM - Among us for planning sheet - Planning sheet looks good - QOTW: water, lem…" at bounding box center [309, 190] width 205 height 48
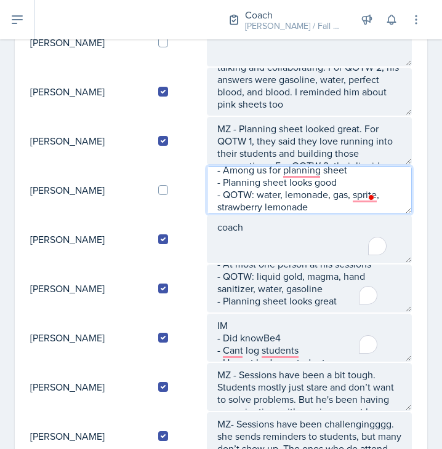
type textarea "IM - Among us for planning sheet - Planning sheet looks good - QOTW: water, lem…"
click at [339, 175] on textarea "IM - Among us for planning sheet - Planning sheet looks good - QOTW: water, lem…" at bounding box center [309, 190] width 205 height 48
click at [346, 174] on textarea "IM - Among us for planning sheet - Planning sheet looks good - QOTW: water, lem…" at bounding box center [309, 190] width 205 height 48
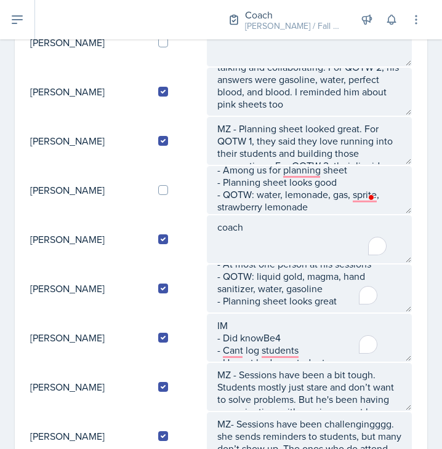
click at [162, 199] on td at bounding box center [177, 190] width 58 height 49
click at [166, 188] on input "checkbox" at bounding box center [163, 190] width 10 height 10
checkbox input "true"
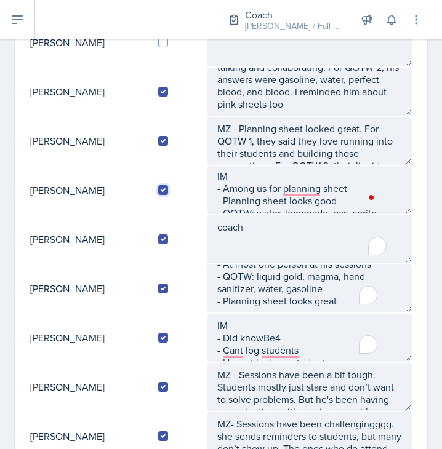
scroll to position [25, 0]
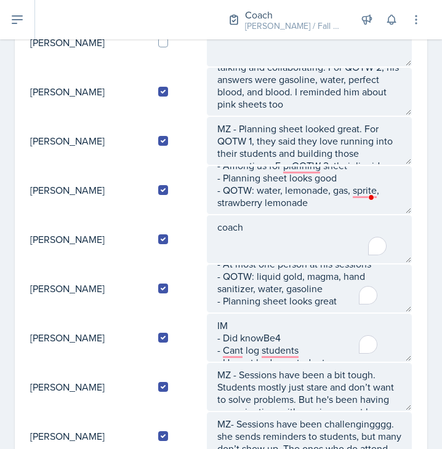
click at [110, 190] on td "[PERSON_NAME]" at bounding box center [89, 190] width 119 height 49
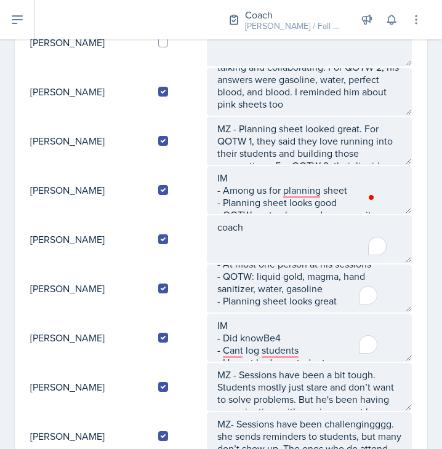
scroll to position [0, 0]
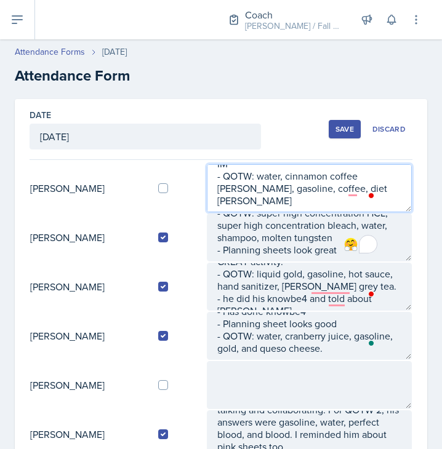
click at [281, 199] on textarea "IM - QOTW: water, cinnamon coffee [PERSON_NAME], gasoline, coffee, diet [PERSON…" at bounding box center [309, 188] width 205 height 48
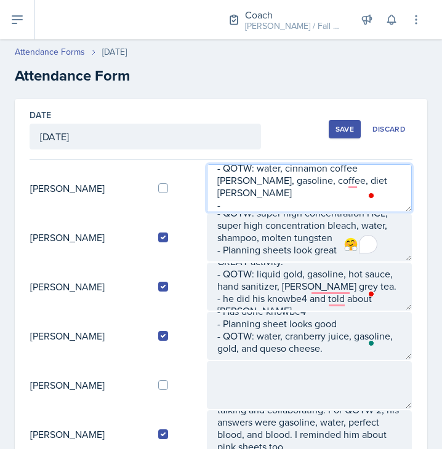
click at [255, 201] on textarea "IM - QOTW: water, cinnamon coffee [PERSON_NAME], gasoline, coffee, diet [PERSON…" at bounding box center [309, 188] width 205 height 48
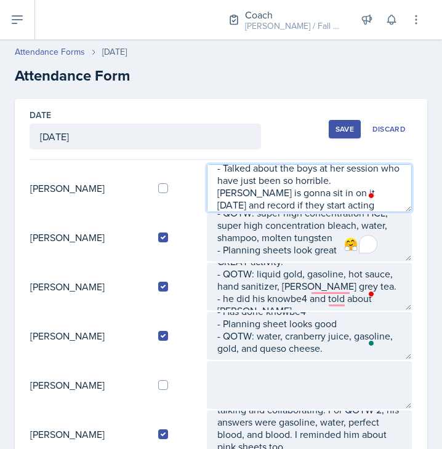
scroll to position [70, 0]
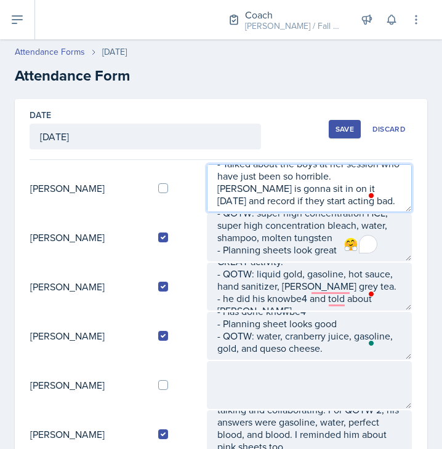
type textarea "IM - QOTW: water, cinnamon coffee [PERSON_NAME], gasoline, coffee, diet [PERSON…"
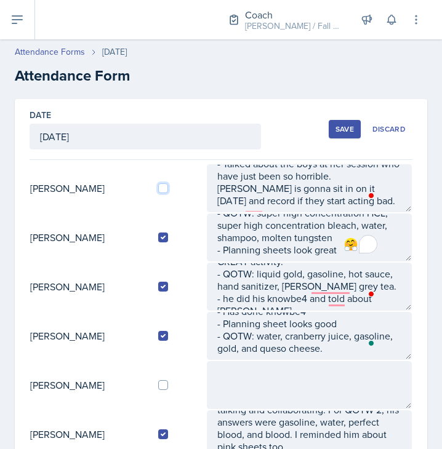
drag, startPoint x: 172, startPoint y: 184, endPoint x: 167, endPoint y: 191, distance: 8.9
click at [167, 191] on input "checkbox" at bounding box center [163, 188] width 10 height 10
checkbox input "true"
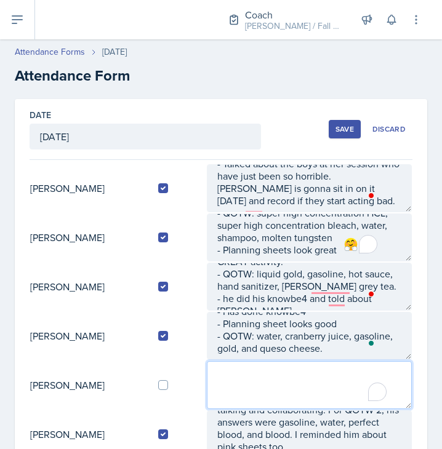
click at [272, 383] on textarea "To enrich screen reader interactions, please activate Accessibility in Grammarl…" at bounding box center [309, 385] width 205 height 48
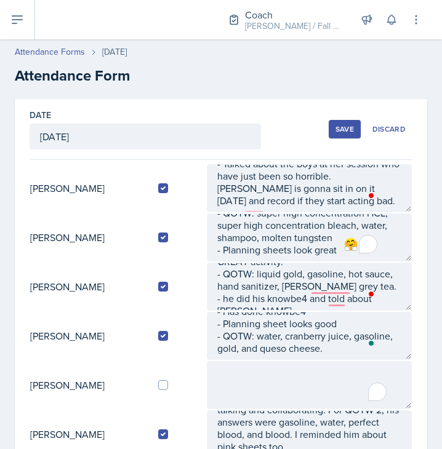
click at [335, 128] on div "Save" at bounding box center [344, 129] width 18 height 10
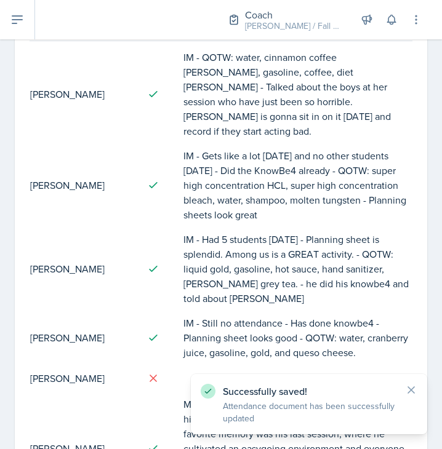
scroll to position [0, 0]
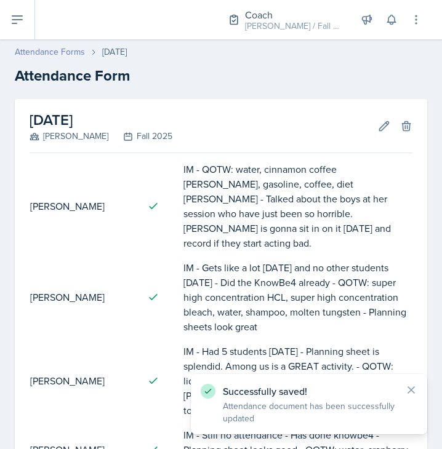
click at [56, 46] on link "Attendance Forms" at bounding box center [50, 52] width 70 height 13
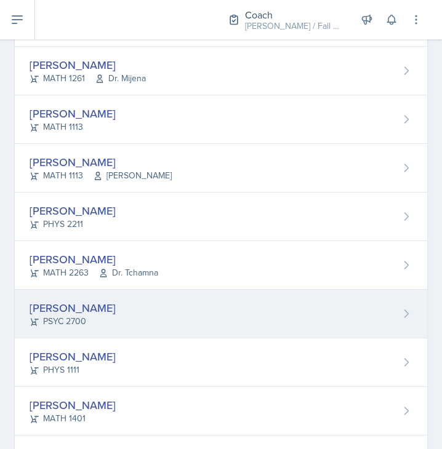
scroll to position [414, 0]
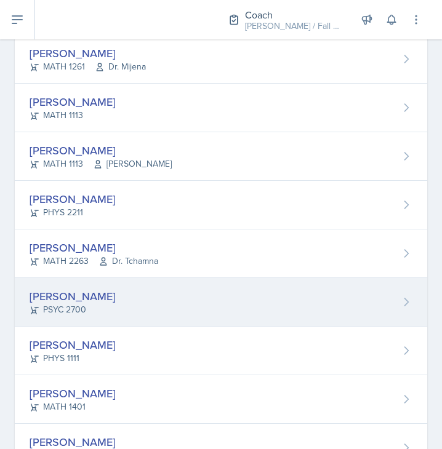
click at [106, 314] on div "[PERSON_NAME] PSYC 2700" at bounding box center [221, 302] width 412 height 49
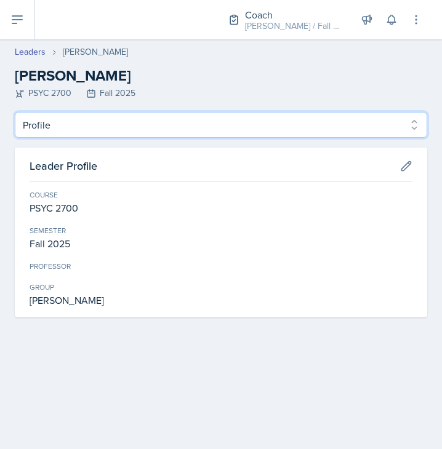
drag, startPoint x: 114, startPoint y: 124, endPoint x: 115, endPoint y: 171, distance: 47.4
click at [115, 171] on div "Profile Planning Sheets Observation Forms Uploads Profile Planning Sheets Obser…" at bounding box center [221, 215] width 412 height 206
select select "Planning Sheets"
click at [15, 112] on select "Profile Planning Sheets Observation Forms Uploads" at bounding box center [221, 125] width 412 height 26
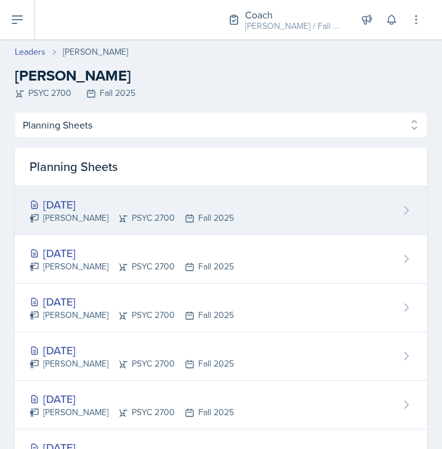
click at [106, 199] on div "[DATE]" at bounding box center [132, 204] width 204 height 17
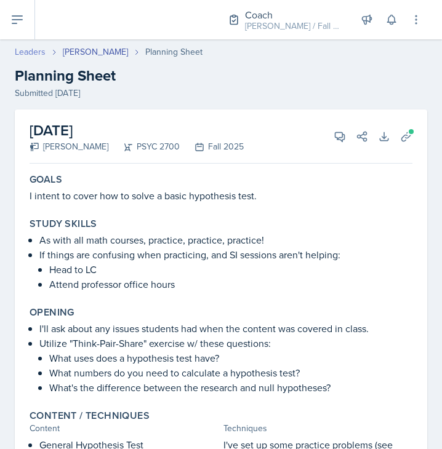
click at [27, 49] on link "Leaders" at bounding box center [30, 52] width 31 height 13
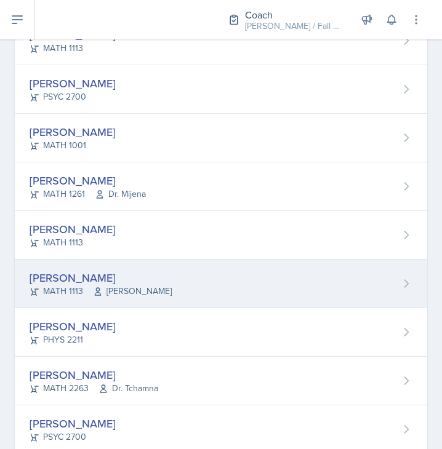
scroll to position [287, 0]
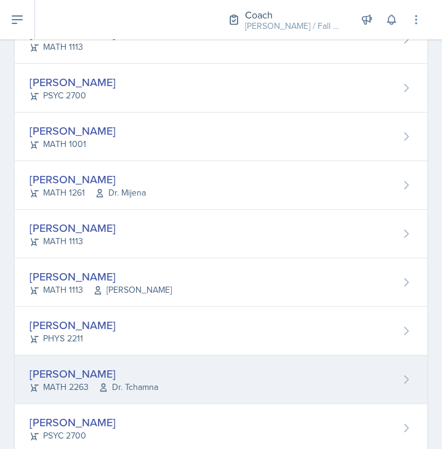
click at [113, 369] on div "[PERSON_NAME]" at bounding box center [94, 374] width 129 height 17
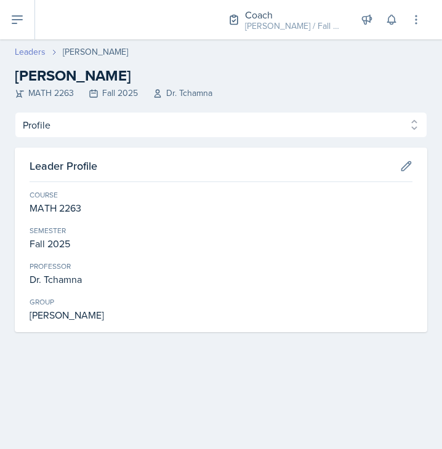
click at [26, 49] on link "Leaders" at bounding box center [30, 52] width 31 height 13
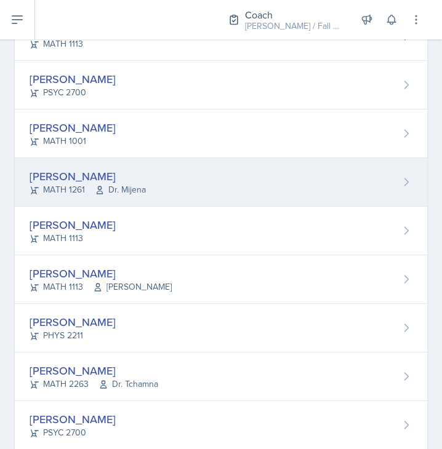
scroll to position [409, 0]
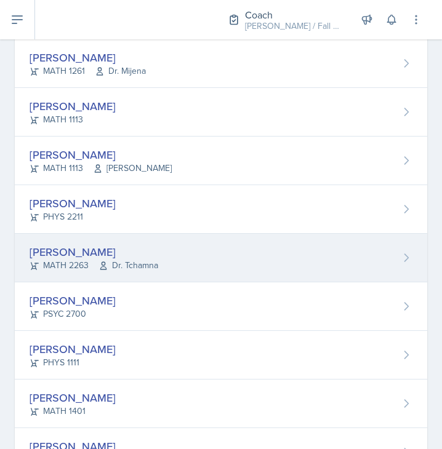
click at [186, 265] on div "Ashton Mullendore MATH 2263 Dr. Tchamna" at bounding box center [221, 258] width 412 height 49
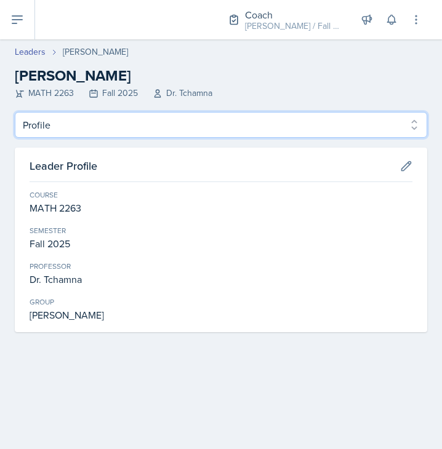
click at [147, 125] on select "Profile Planning Sheets Observation Forms Uploads" at bounding box center [221, 125] width 412 height 26
select select "Planning Sheets"
click at [15, 112] on select "Profile Planning Sheets Observation Forms Uploads" at bounding box center [221, 125] width 412 height 26
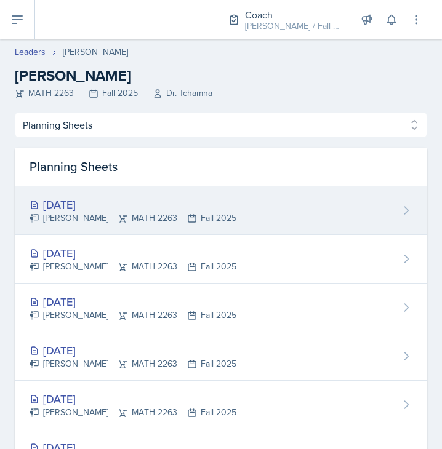
click at [195, 217] on icon at bounding box center [191, 218] width 7 height 7
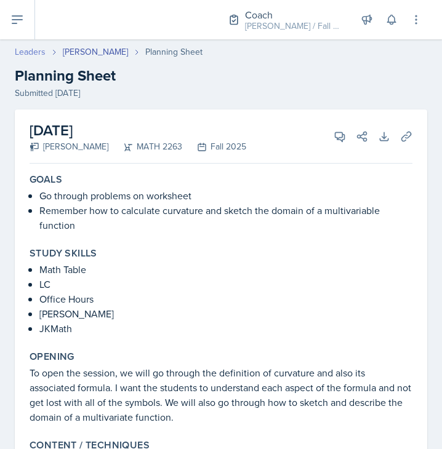
click at [39, 55] on link "Leaders" at bounding box center [30, 52] width 31 height 13
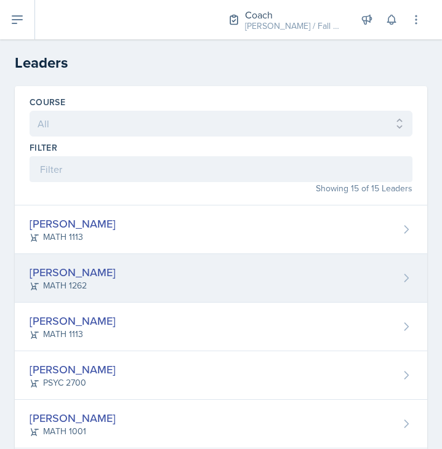
click at [83, 263] on div "Jonas Barfield MATH 1262" at bounding box center [221, 278] width 412 height 49
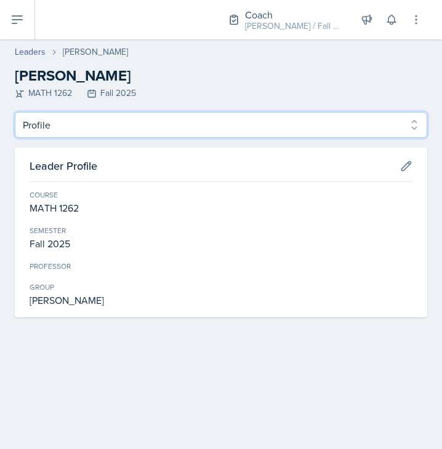
click at [109, 127] on select "Profile Planning Sheets Observation Forms Uploads" at bounding box center [221, 125] width 412 height 26
select select "Planning Sheets"
click at [15, 112] on select "Profile Planning Sheets Observation Forms Uploads" at bounding box center [221, 125] width 412 height 26
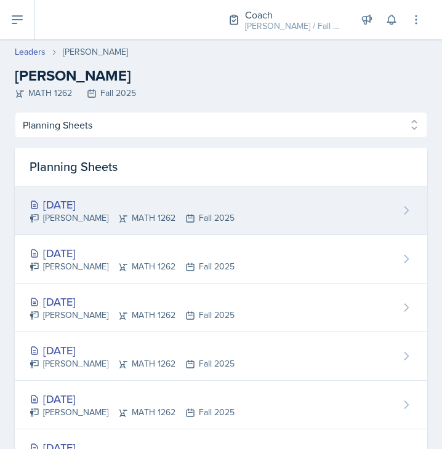
click at [163, 209] on div "[DATE]" at bounding box center [132, 204] width 205 height 17
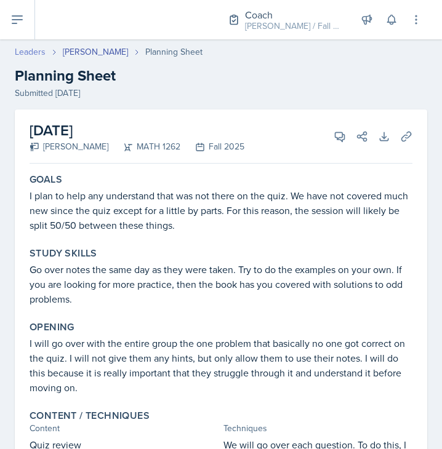
click at [40, 57] on link "Leaders" at bounding box center [30, 52] width 31 height 13
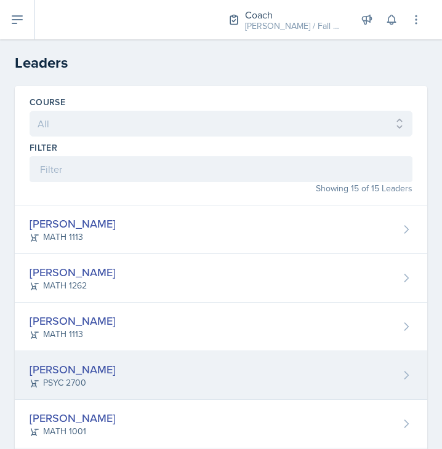
click at [93, 382] on div "PSYC 2700" at bounding box center [73, 383] width 86 height 13
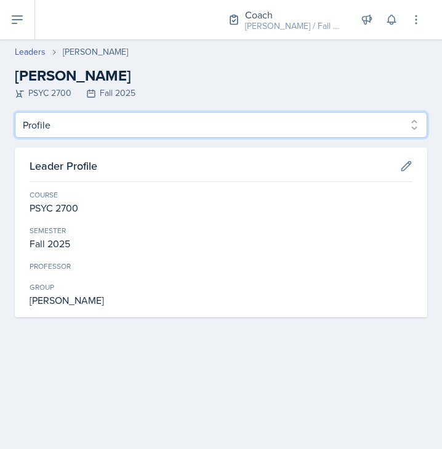
click at [90, 122] on select "Profile Planning Sheets Observation Forms Uploads" at bounding box center [221, 125] width 412 height 26
select select "Planning Sheets"
click at [15, 112] on select "Profile Planning Sheets Observation Forms Uploads" at bounding box center [221, 125] width 412 height 26
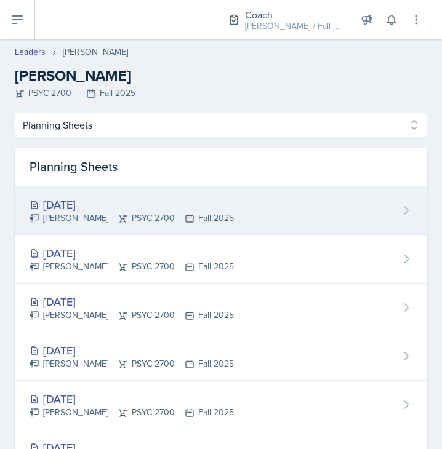
click at [198, 220] on div "Jamaree Brown PSYC 2700 Fall 2025" at bounding box center [132, 218] width 204 height 13
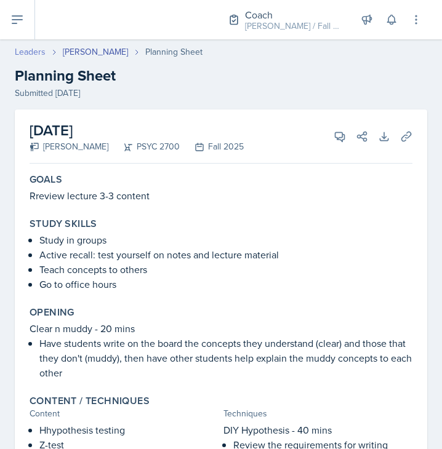
click at [37, 50] on link "Leaders" at bounding box center [30, 52] width 31 height 13
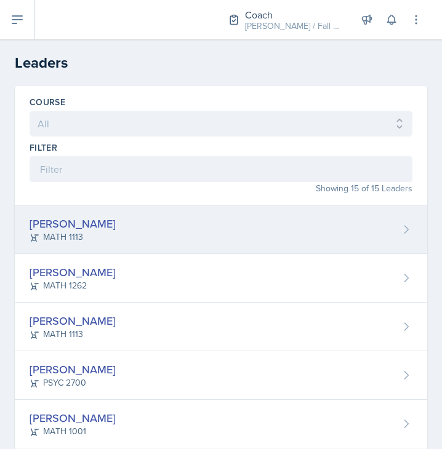
click at [207, 230] on div "Lauren Jones MATH 1113" at bounding box center [221, 230] width 412 height 49
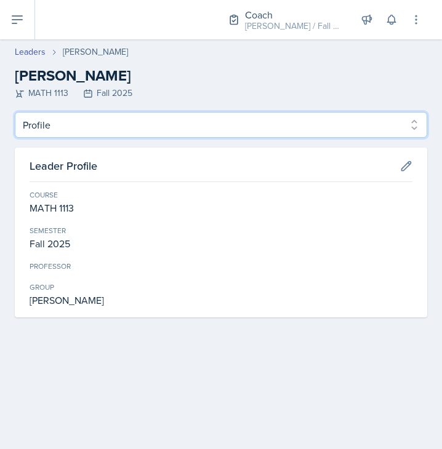
click at [164, 124] on select "Profile Planning Sheets Observation Forms Uploads" at bounding box center [221, 125] width 412 height 26
select select "Planning Sheets"
click at [15, 112] on select "Profile Planning Sheets Observation Forms Uploads" at bounding box center [221, 125] width 412 height 26
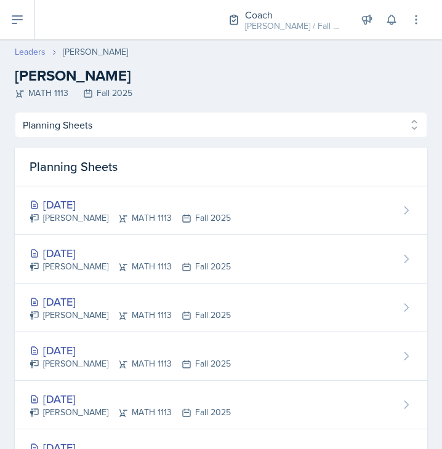
click at [28, 57] on link "Leaders" at bounding box center [30, 52] width 31 height 13
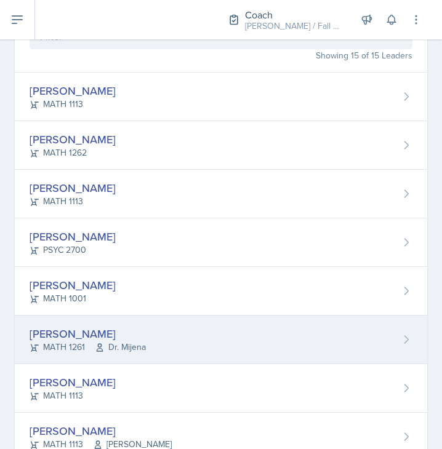
scroll to position [298, 0]
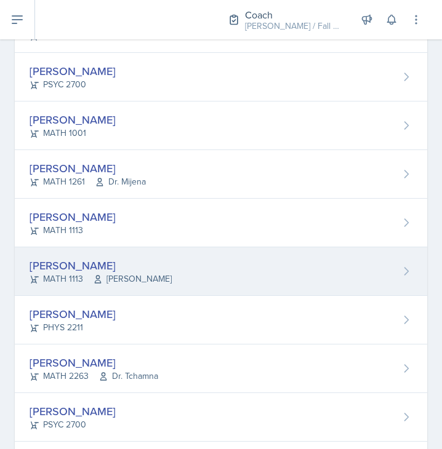
click at [128, 262] on div "[PERSON_NAME]" at bounding box center [101, 265] width 142 height 17
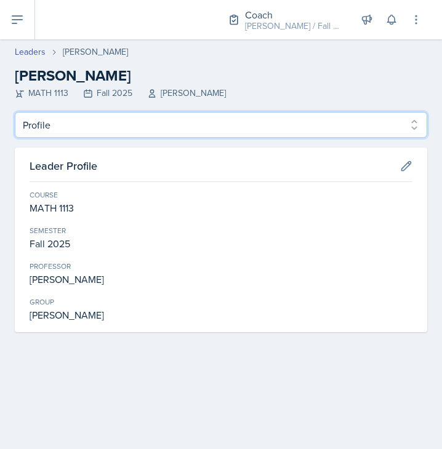
click at [220, 118] on select "Profile Planning Sheets Observation Forms Uploads" at bounding box center [221, 125] width 412 height 26
select select "Planning Sheets"
click at [15, 112] on select "Profile Planning Sheets Observation Forms Uploads" at bounding box center [221, 125] width 412 height 26
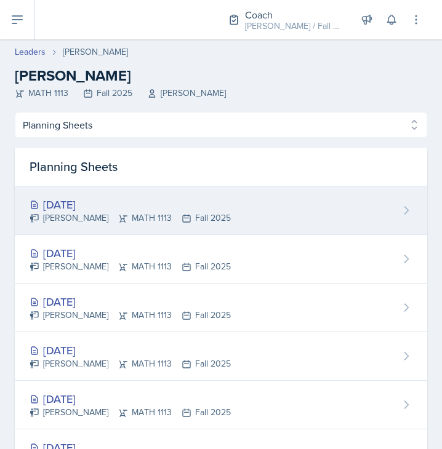
click at [156, 212] on div "Caleb Lorenz MATH 1113 Fall 2025" at bounding box center [130, 218] width 201 height 13
